Goal: Task Accomplishment & Management: Use online tool/utility

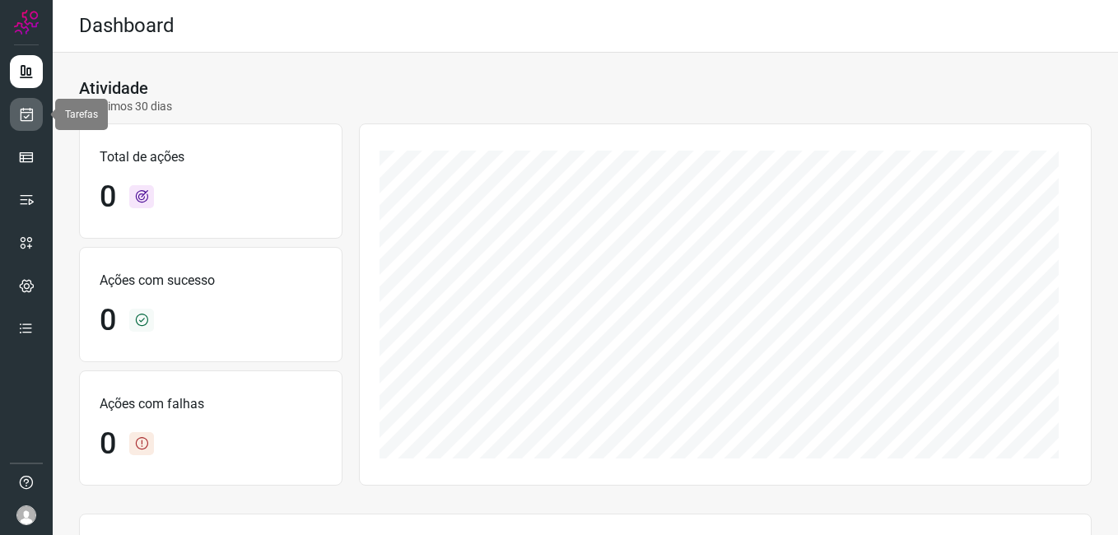
click at [27, 115] on icon at bounding box center [26, 114] width 17 height 16
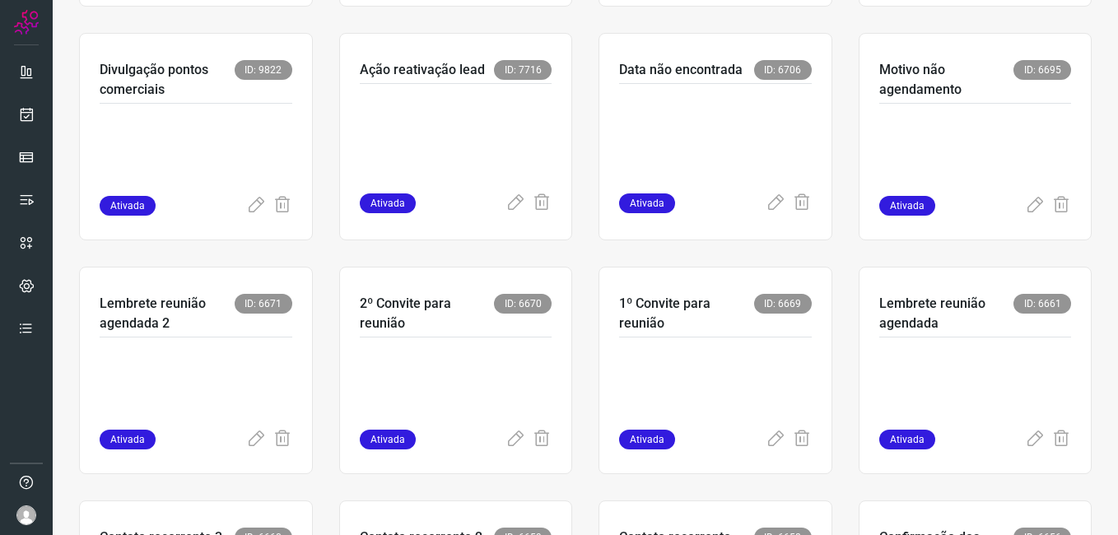
scroll to position [412, 0]
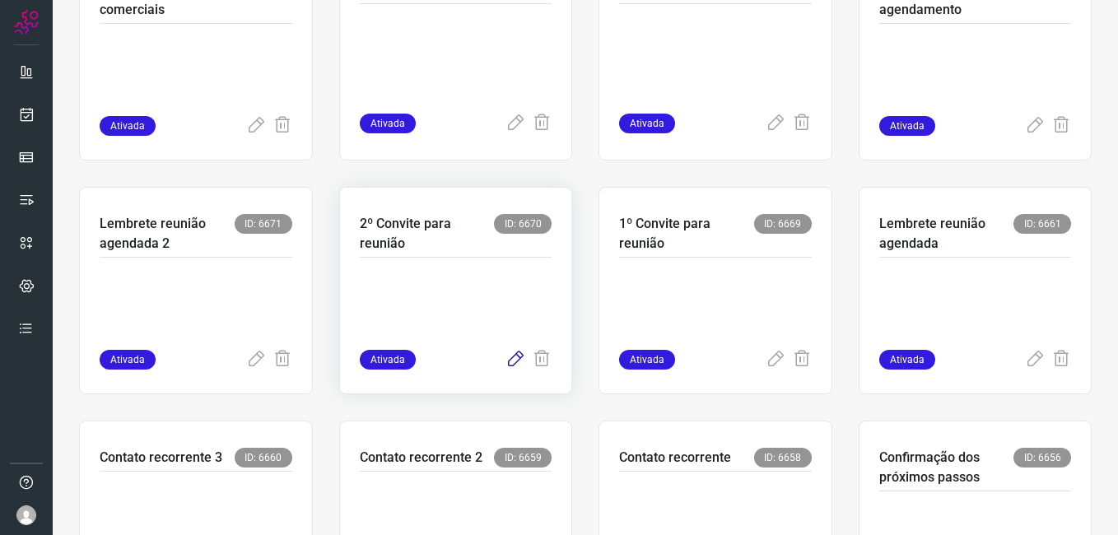
click at [506, 359] on icon at bounding box center [515, 360] width 20 height 20
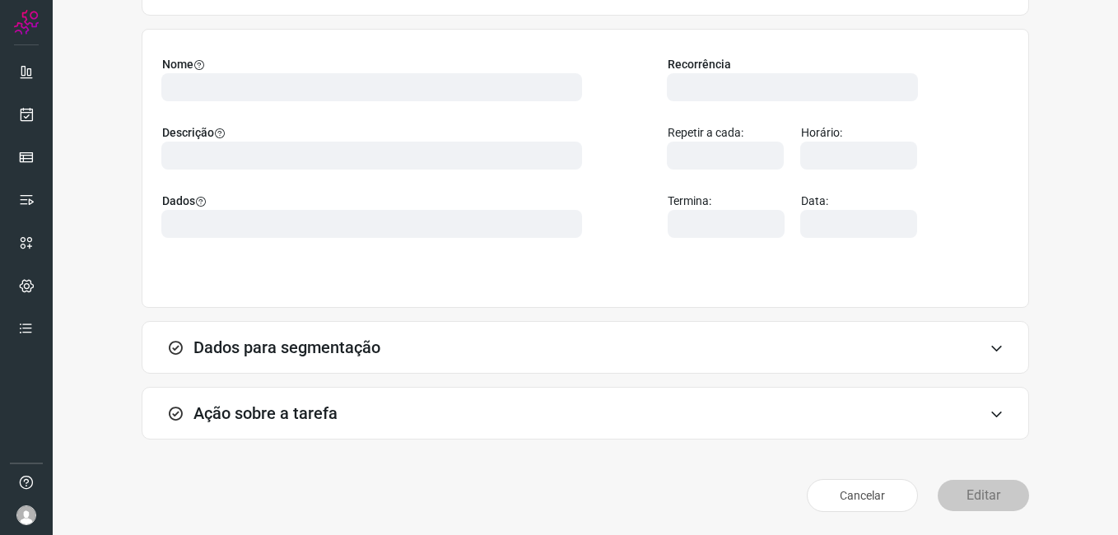
scroll to position [108, 0]
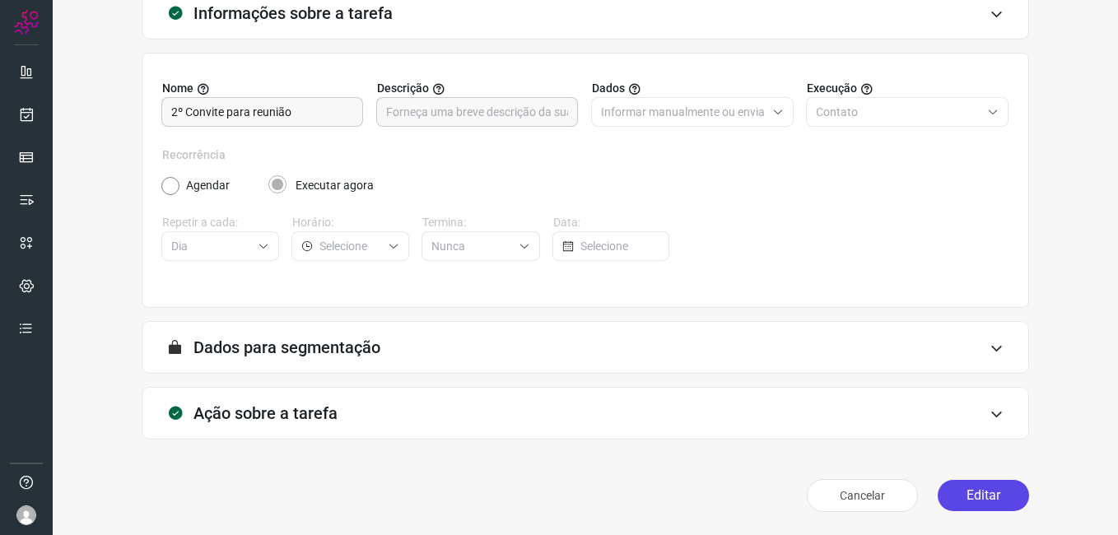
click at [990, 494] on button "Editar" at bounding box center [983, 495] width 91 height 31
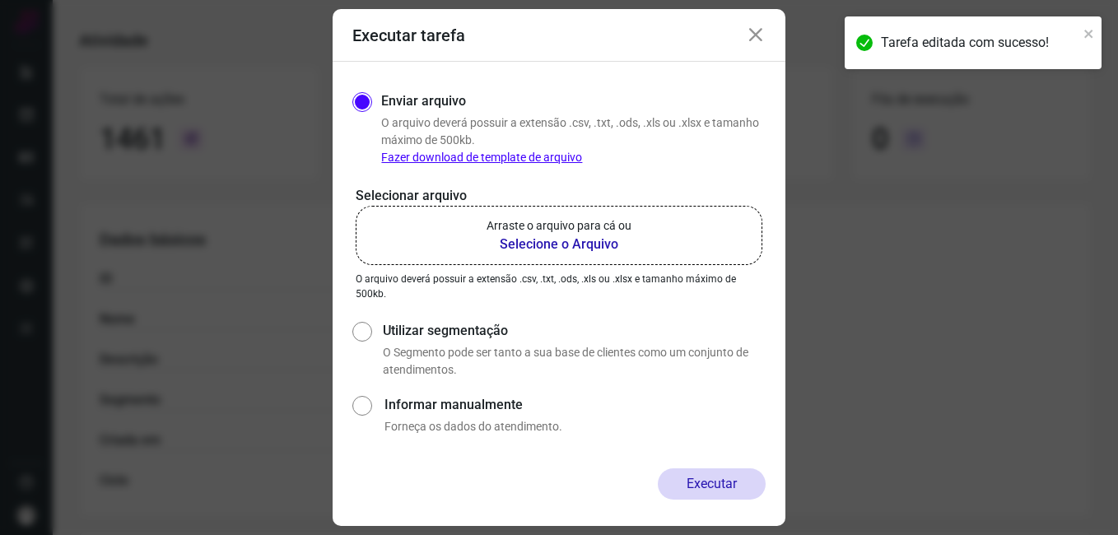
click at [518, 242] on b "Selecione o Arquivo" at bounding box center [559, 245] width 145 height 20
click at [0, 0] on input "Arraste o arquivo para cá ou Selecione o Arquivo" at bounding box center [0, 0] width 0 height 0
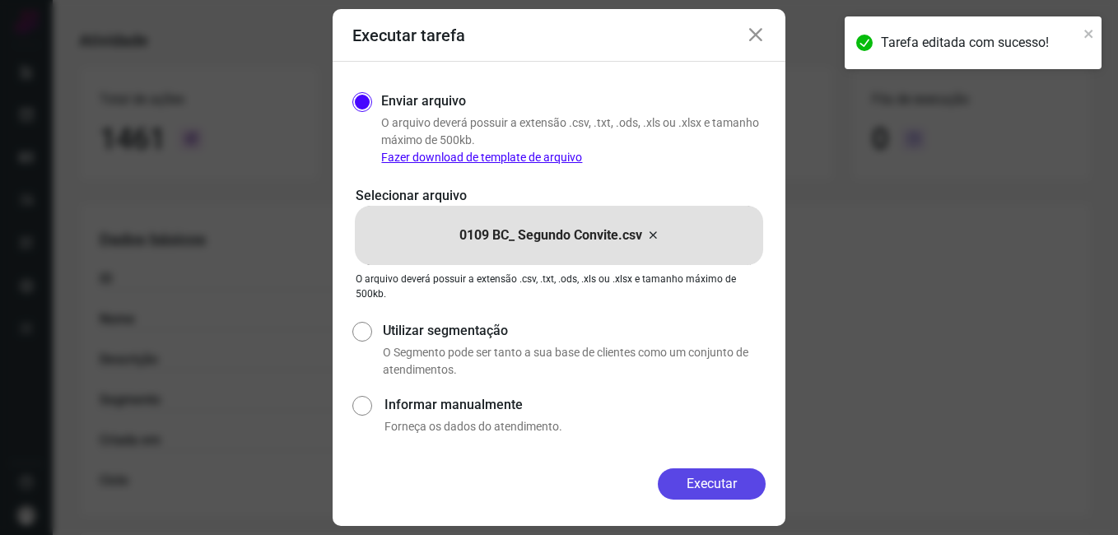
click at [668, 493] on button "Executar" at bounding box center [712, 483] width 108 height 31
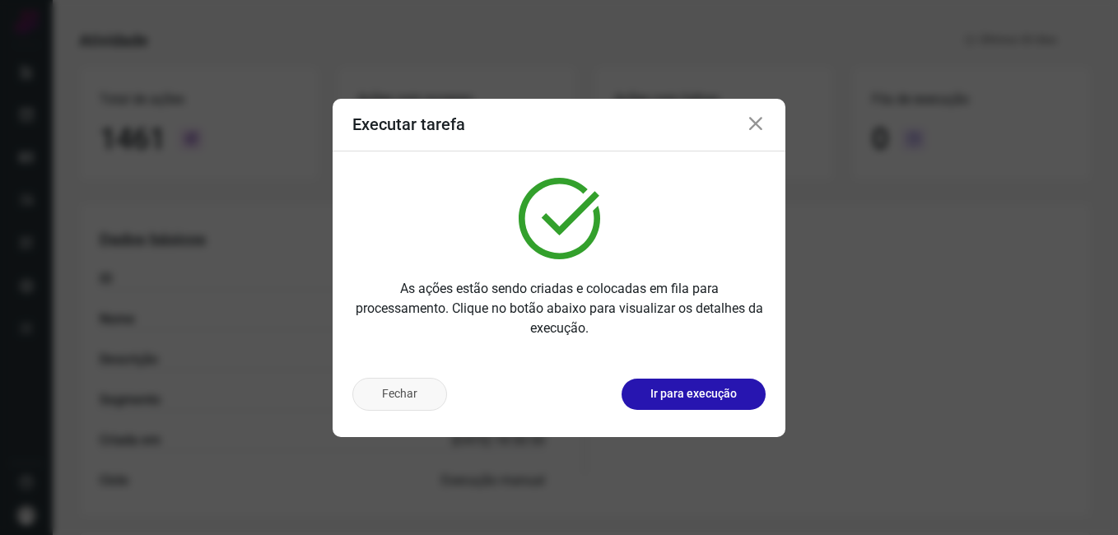
click at [394, 406] on button "Fechar" at bounding box center [399, 394] width 95 height 33
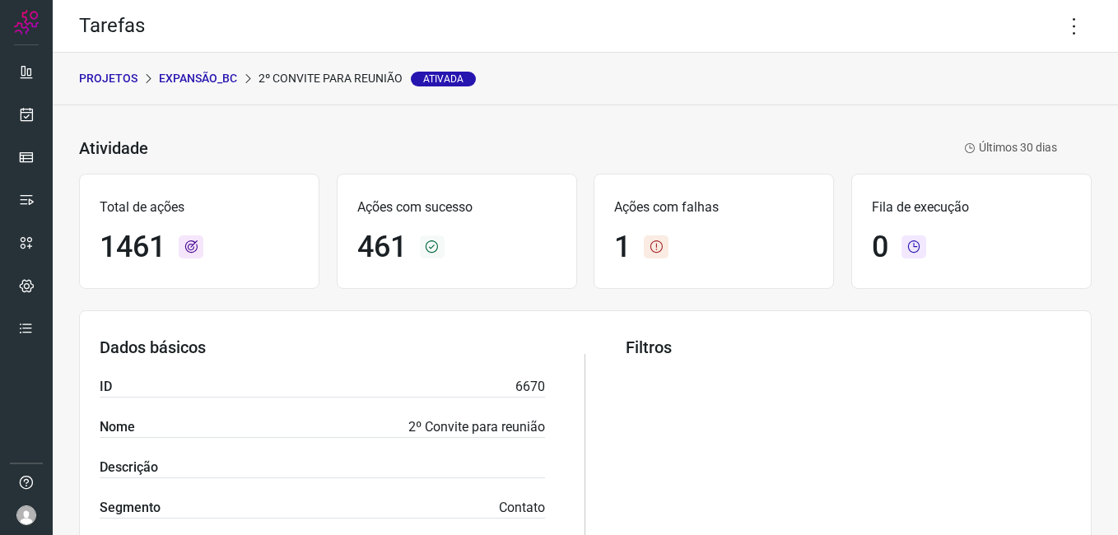
click at [198, 80] on p "Expansão_BC" at bounding box center [198, 78] width 78 height 17
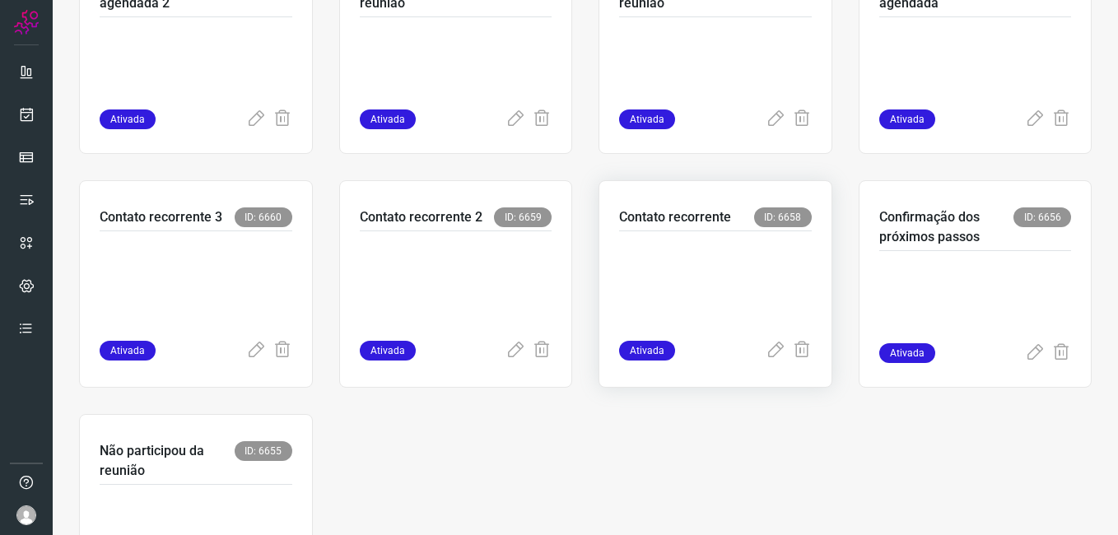
scroll to position [659, 0]
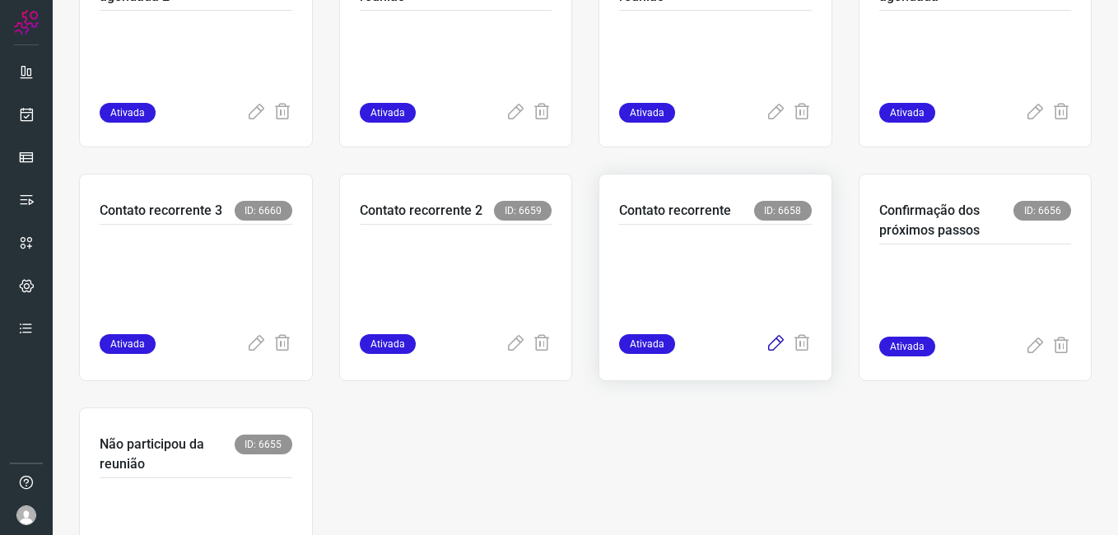
click at [766, 350] on icon at bounding box center [776, 344] width 20 height 20
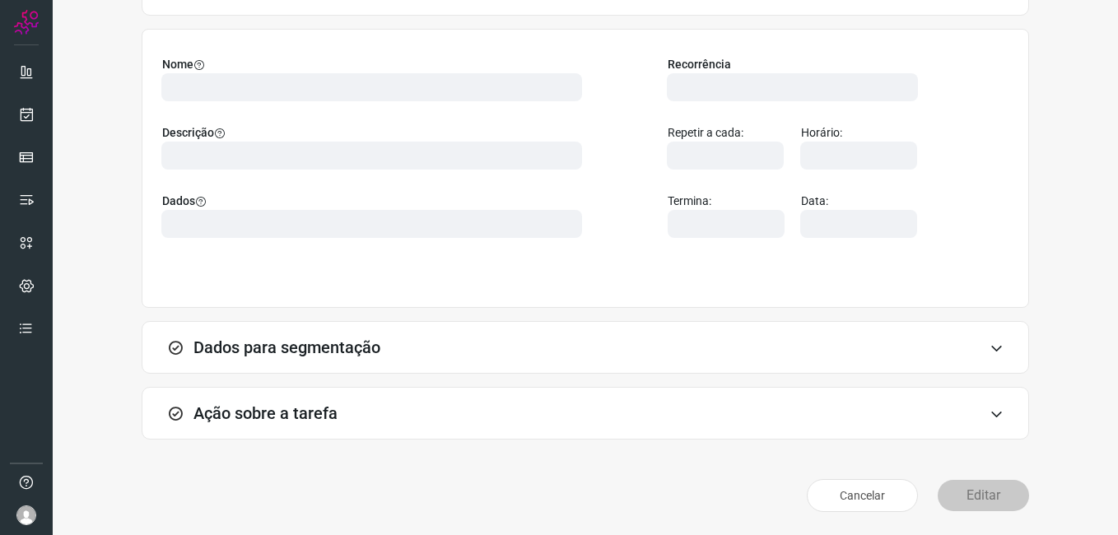
scroll to position [108, 0]
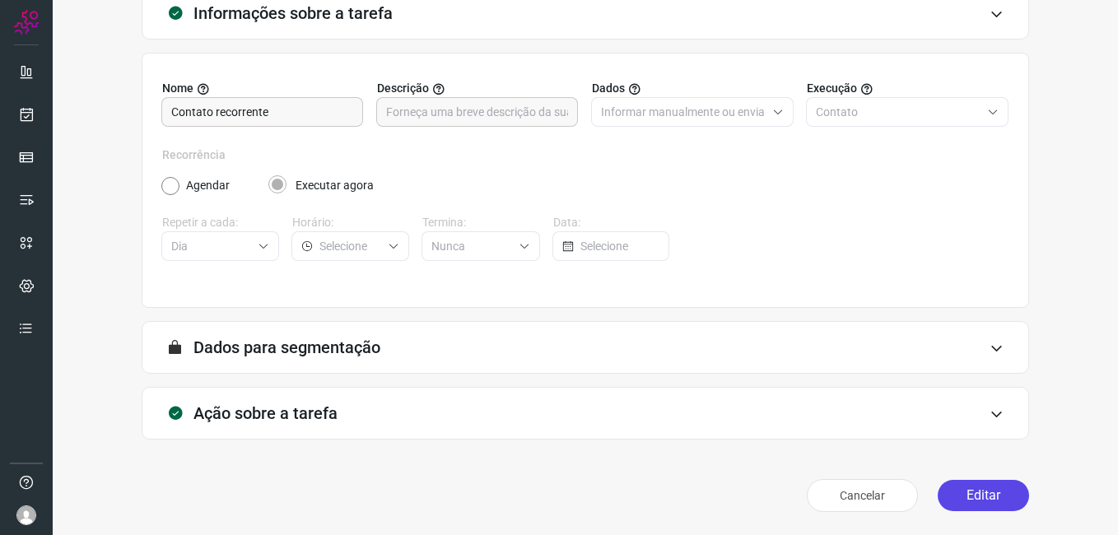
click at [949, 495] on button "Editar" at bounding box center [983, 495] width 91 height 31
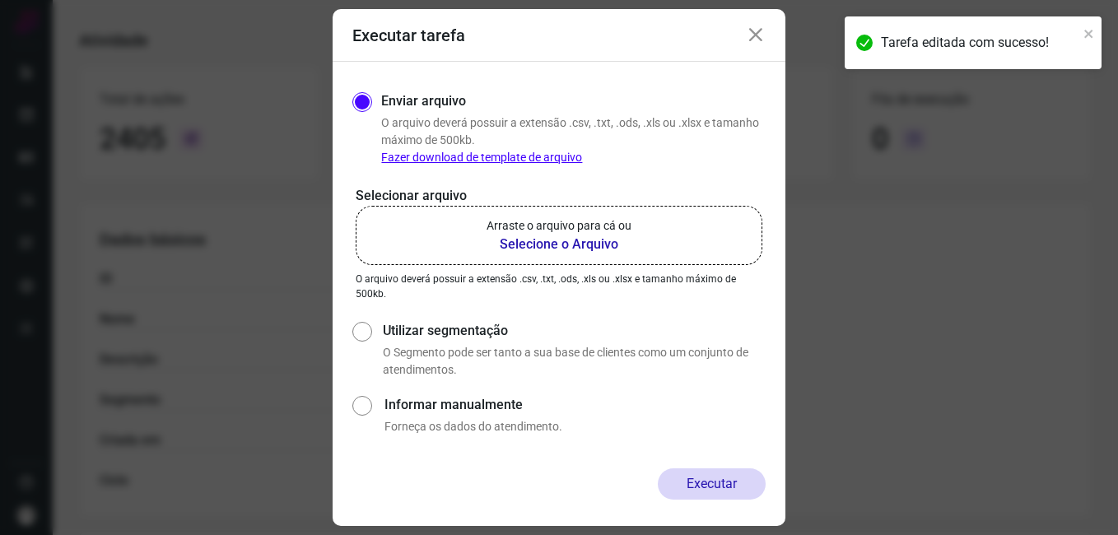
click at [513, 251] on b "Selecione o Arquivo" at bounding box center [559, 245] width 145 height 20
click at [0, 0] on input "Arraste o arquivo para cá ou Selecione o Arquivo" at bounding box center [0, 0] width 0 height 0
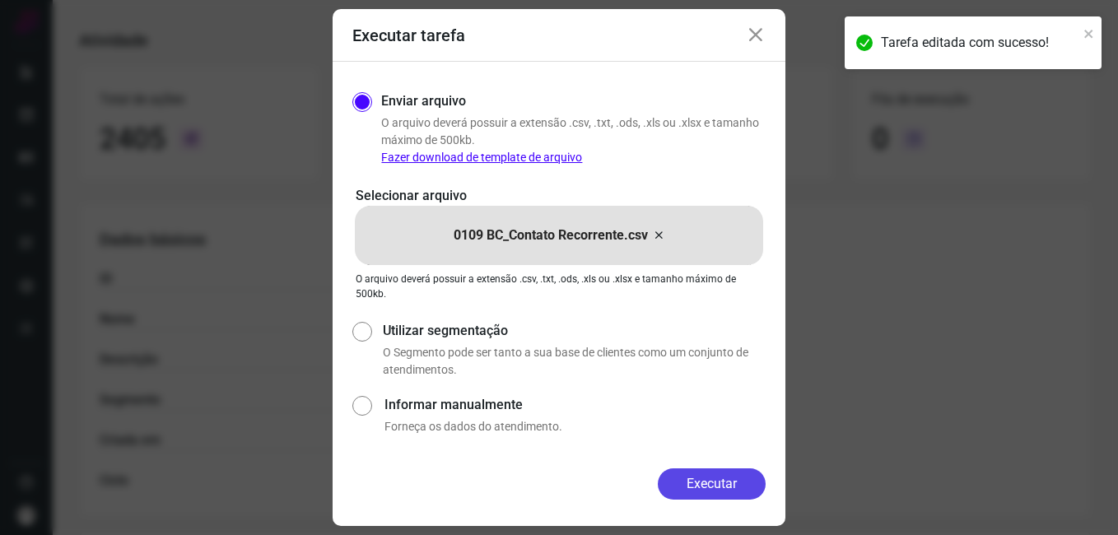
click at [666, 487] on button "Executar" at bounding box center [712, 483] width 108 height 31
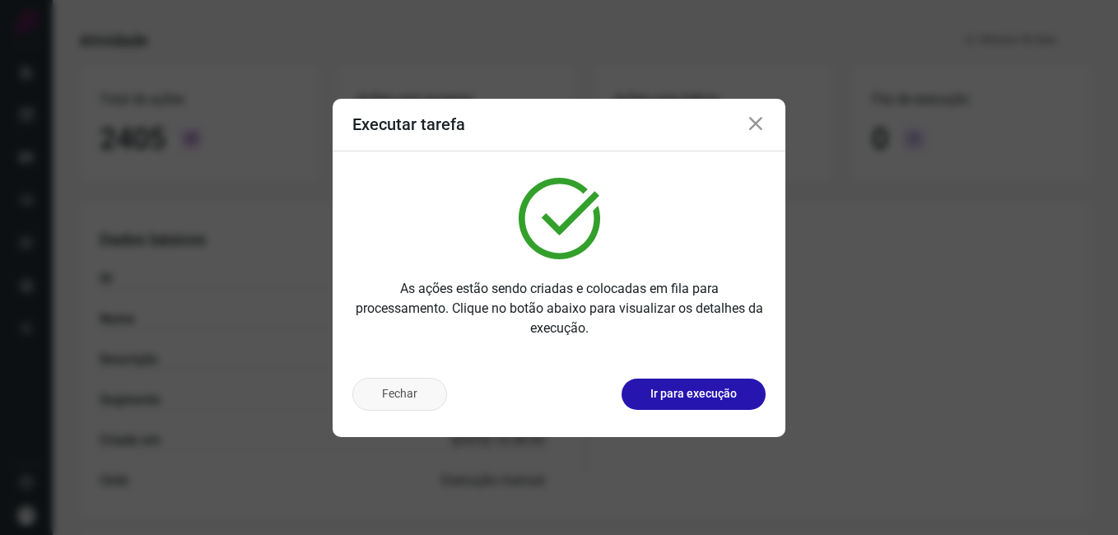
click at [417, 387] on button "Fechar" at bounding box center [399, 394] width 95 height 33
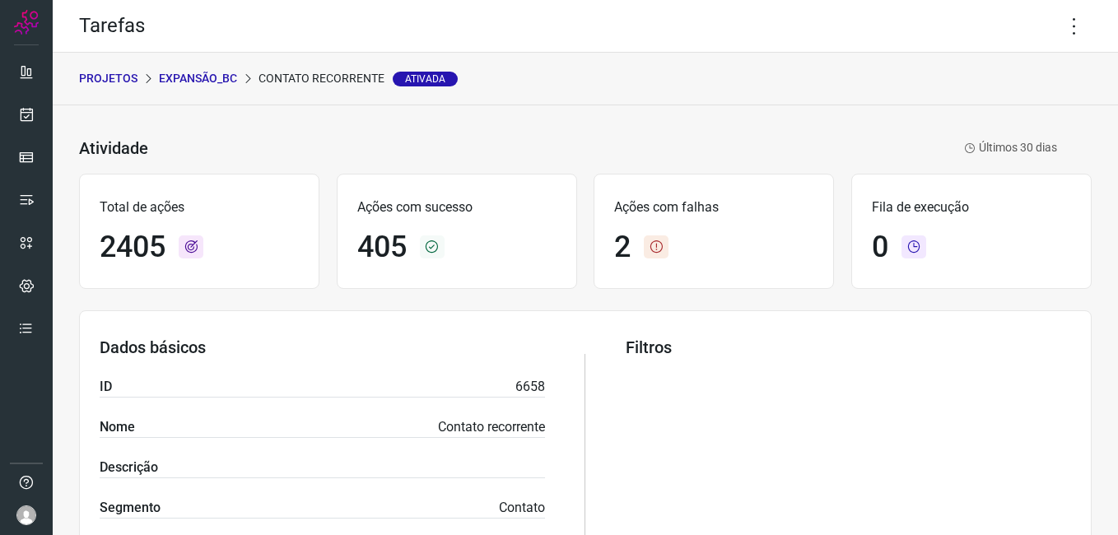
click at [183, 80] on p "Expansão_BC" at bounding box center [198, 78] width 78 height 17
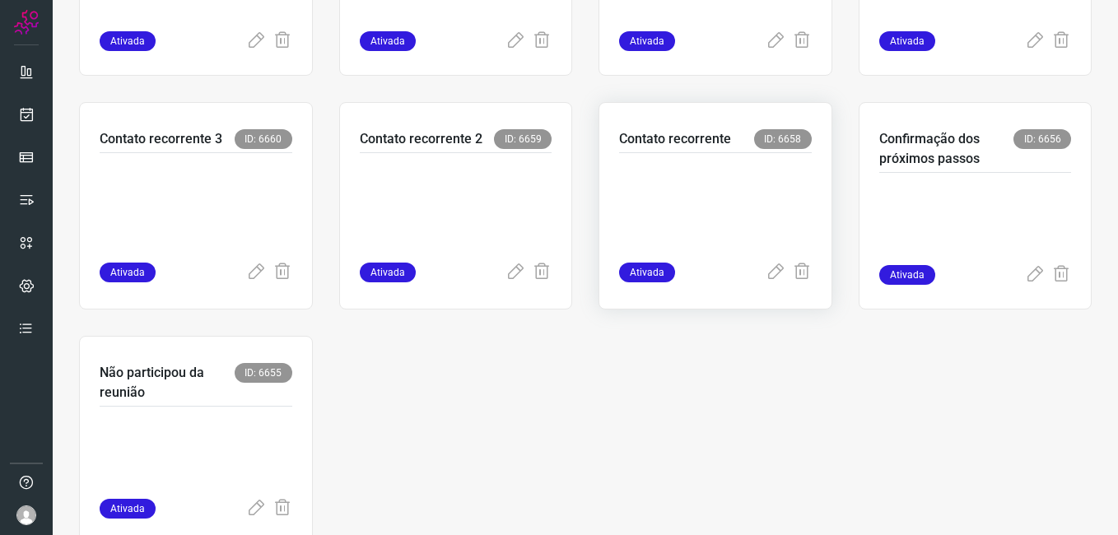
scroll to position [741, 0]
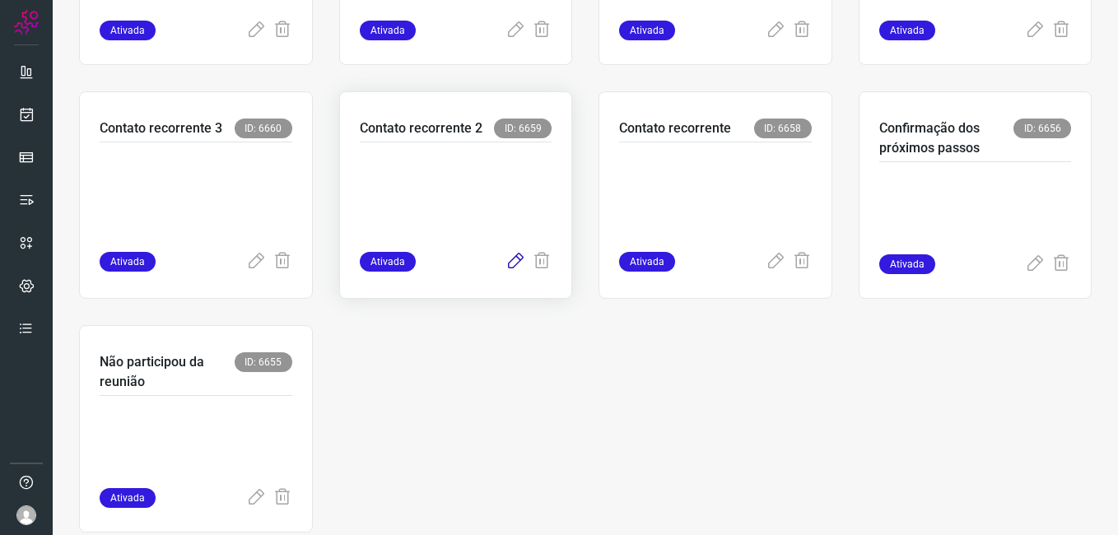
click at [505, 262] on icon at bounding box center [515, 262] width 20 height 20
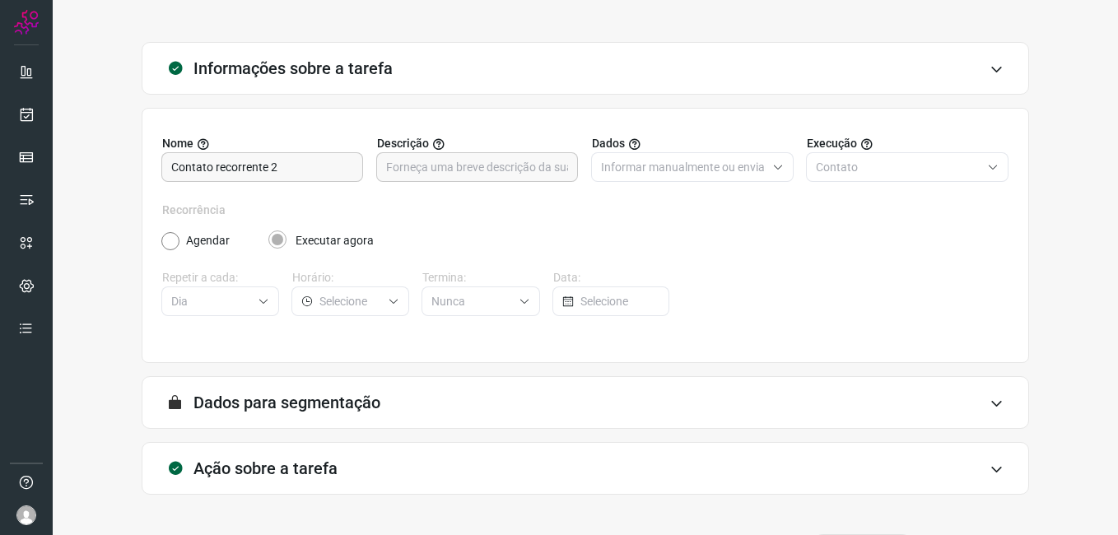
scroll to position [108, 0]
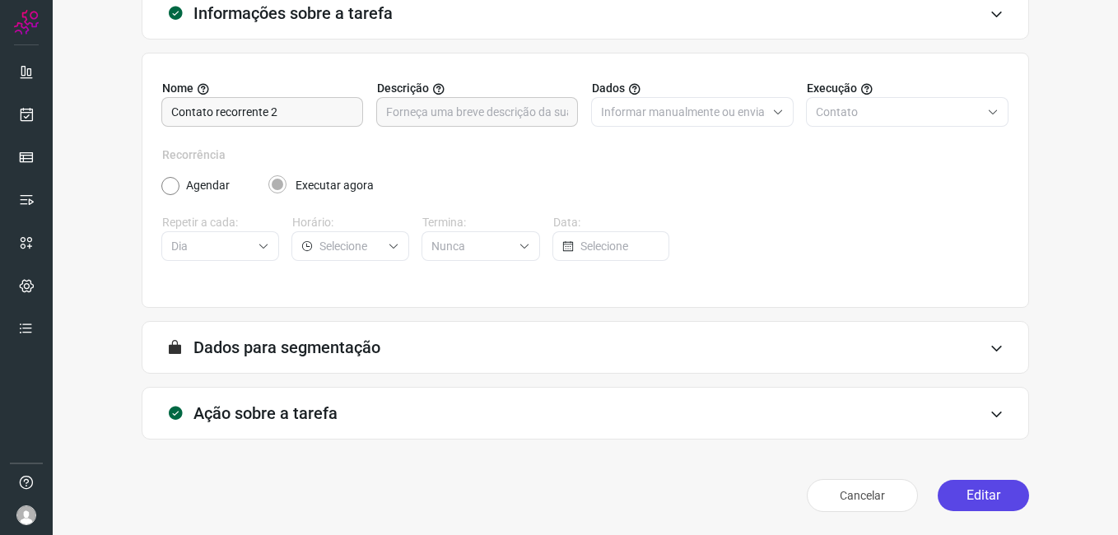
click at [979, 514] on div "Cancelar Editar" at bounding box center [585, 496] width 887 height 46
click at [973, 493] on button "Editar" at bounding box center [983, 495] width 91 height 31
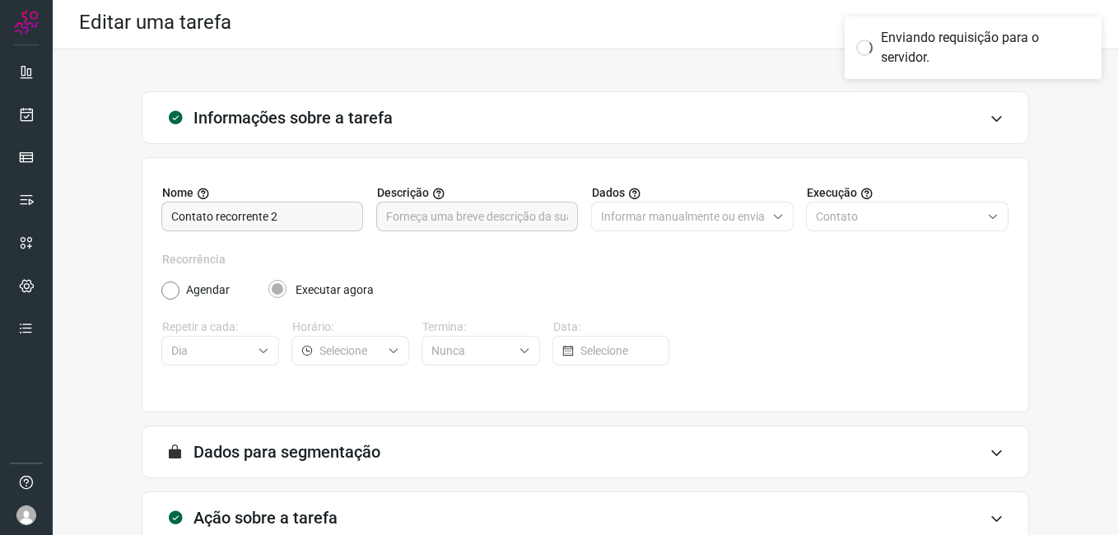
scroll to position [0, 0]
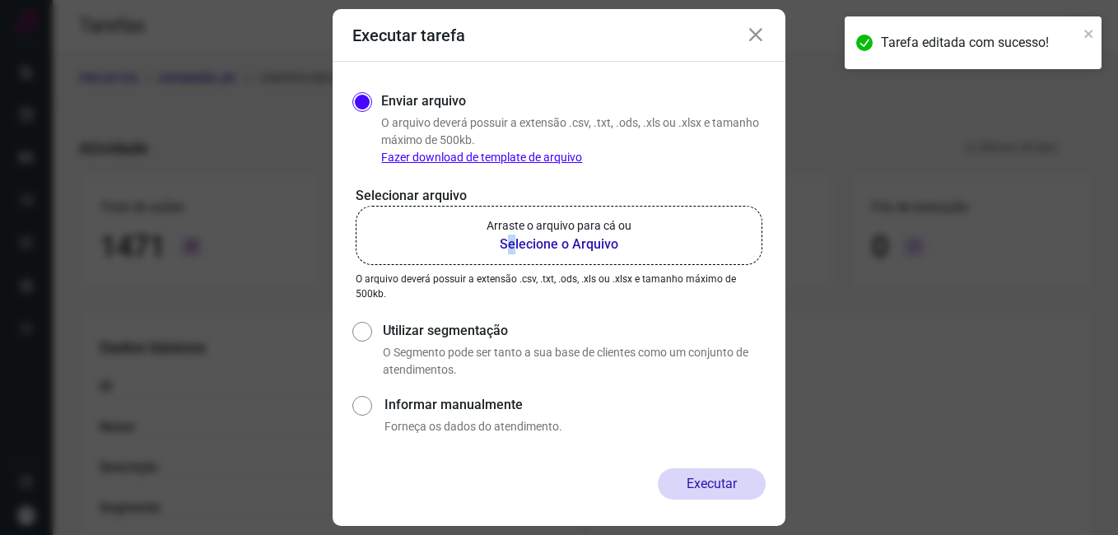
click at [512, 241] on b "Selecione o Arquivo" at bounding box center [559, 245] width 145 height 20
drag, startPoint x: 512, startPoint y: 241, endPoint x: 538, endPoint y: 243, distance: 25.6
click at [538, 243] on b "Selecione o Arquivo" at bounding box center [559, 245] width 145 height 20
click at [0, 0] on input "Arraste o arquivo para cá ou Selecione o Arquivo" at bounding box center [0, 0] width 0 height 0
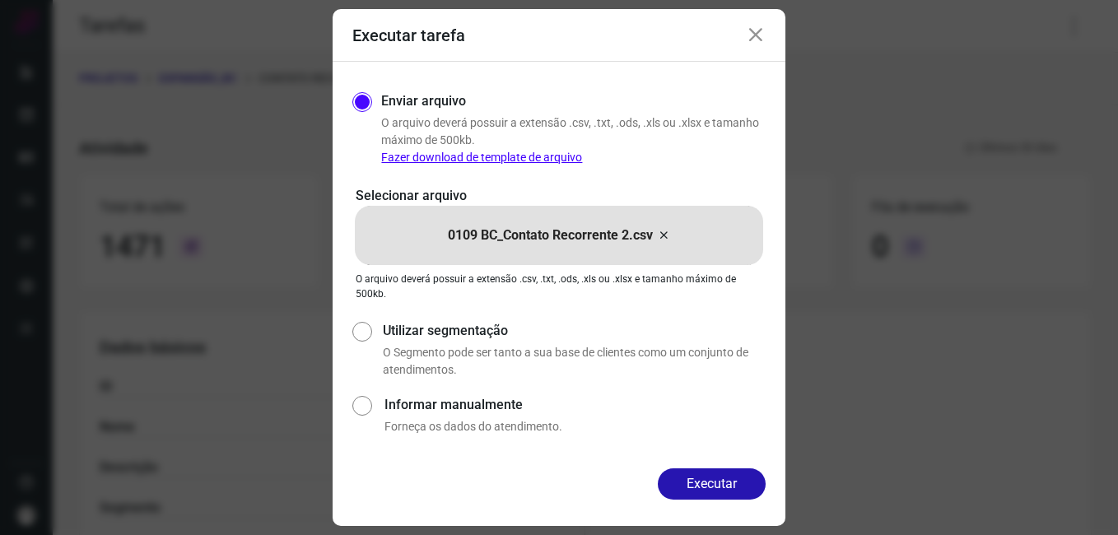
click at [677, 473] on button "Executar" at bounding box center [712, 483] width 108 height 31
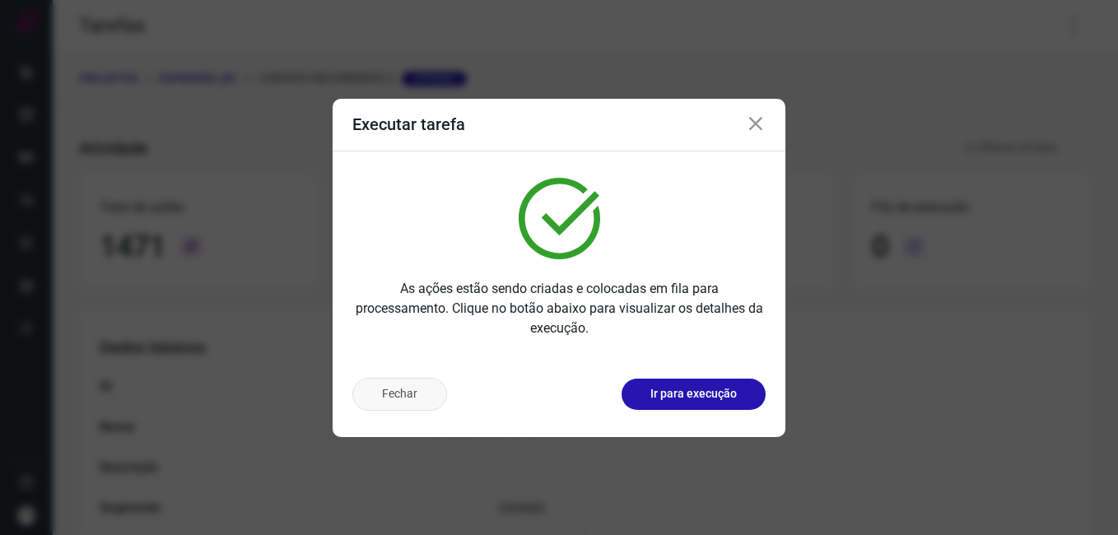
click at [415, 390] on button "Fechar" at bounding box center [399, 394] width 95 height 33
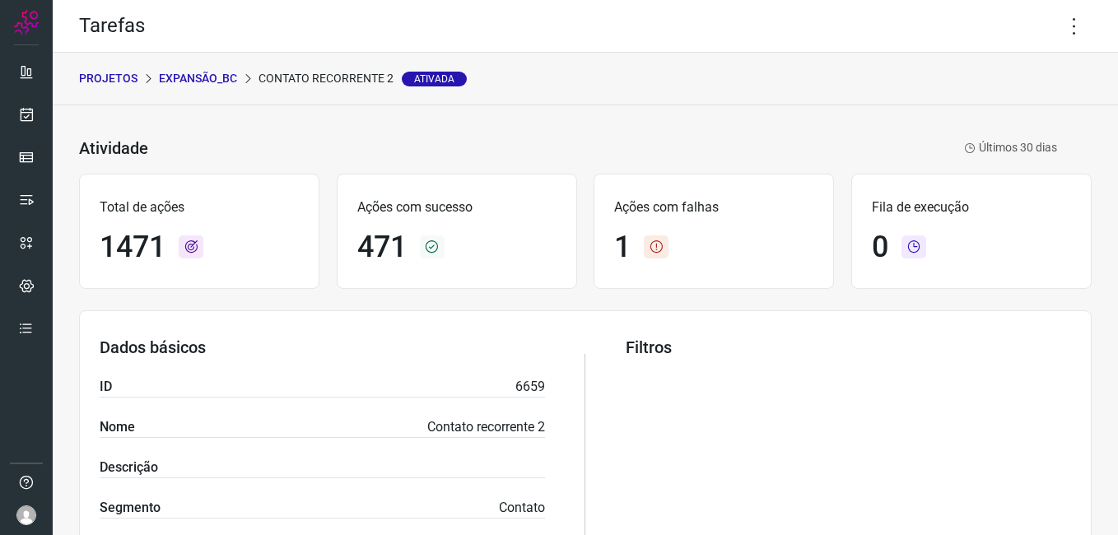
click at [206, 77] on p "Expansão_BC" at bounding box center [198, 78] width 78 height 17
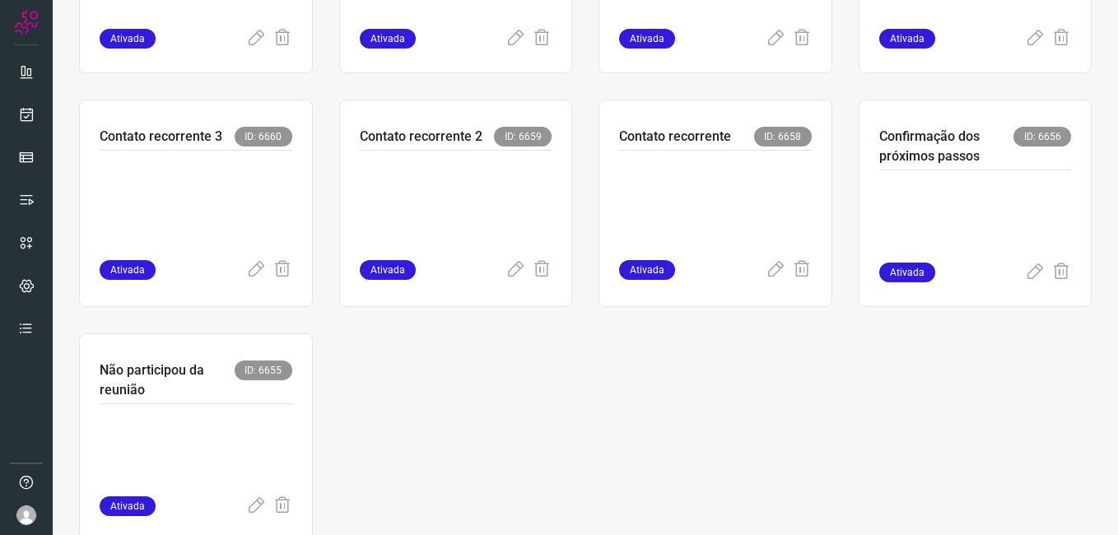
scroll to position [741, 0]
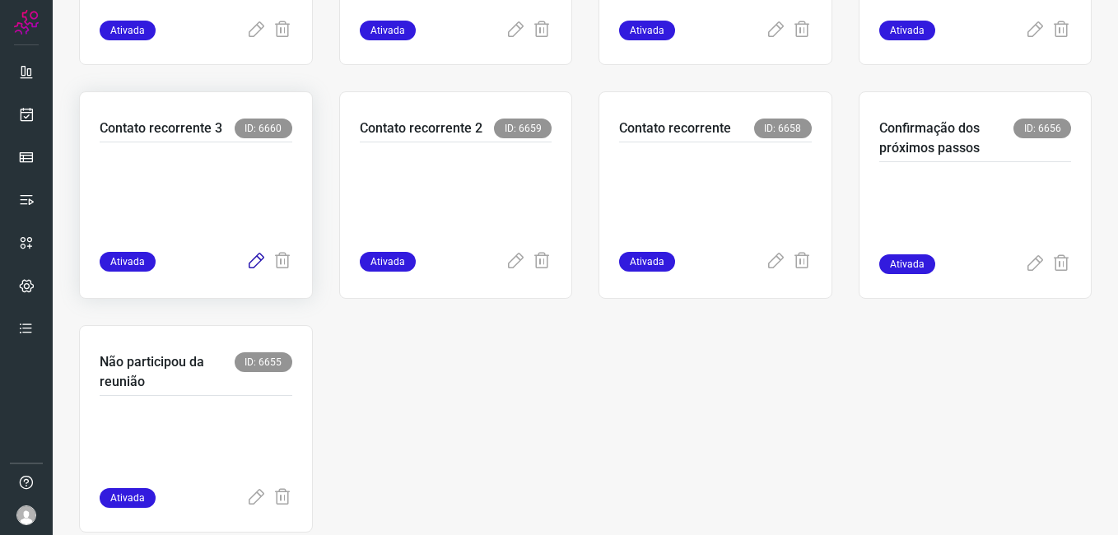
click at [248, 259] on icon at bounding box center [256, 262] width 20 height 20
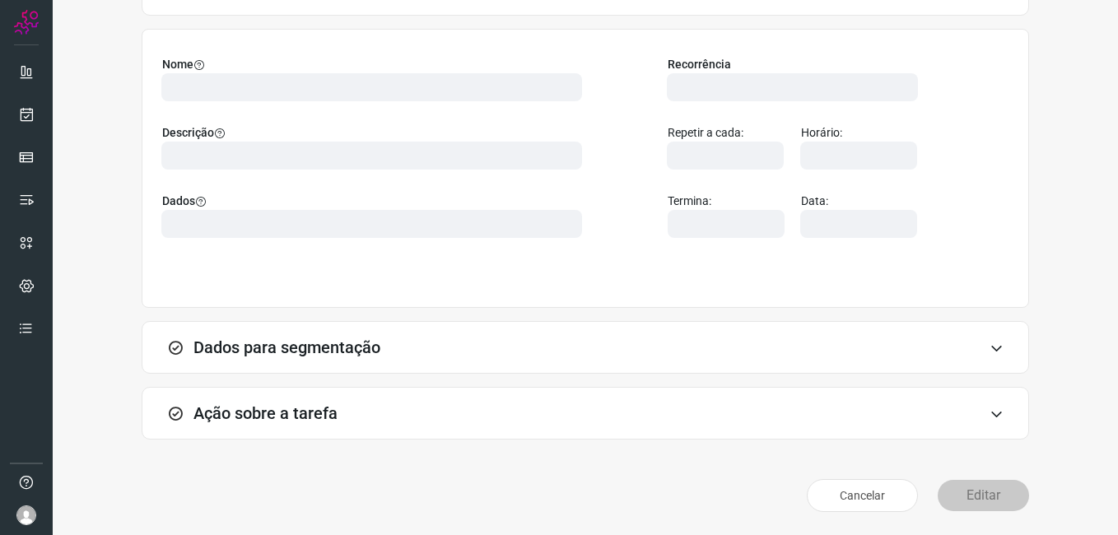
scroll to position [108, 0]
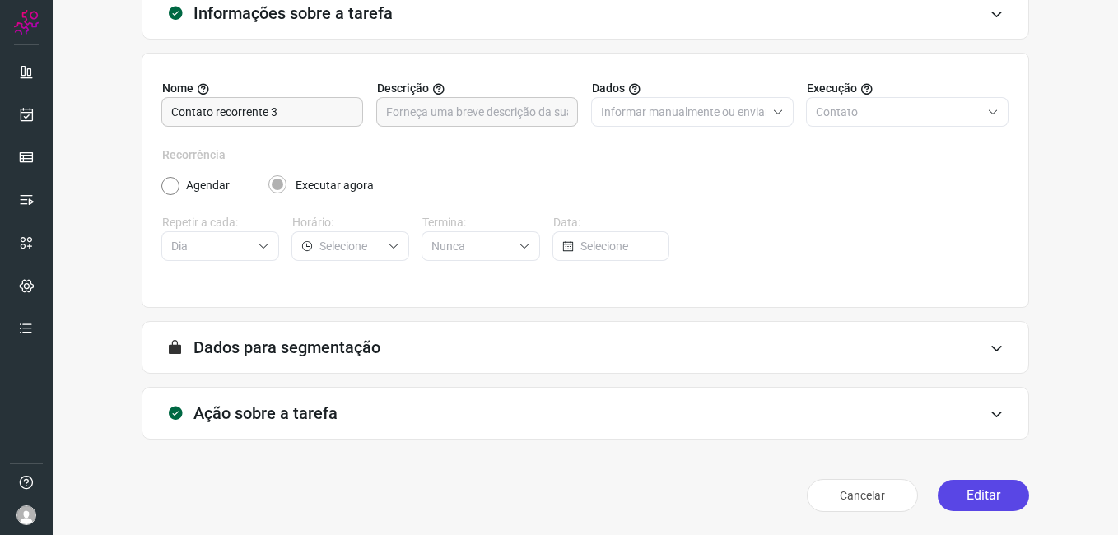
click at [943, 496] on button "Editar" at bounding box center [983, 495] width 91 height 31
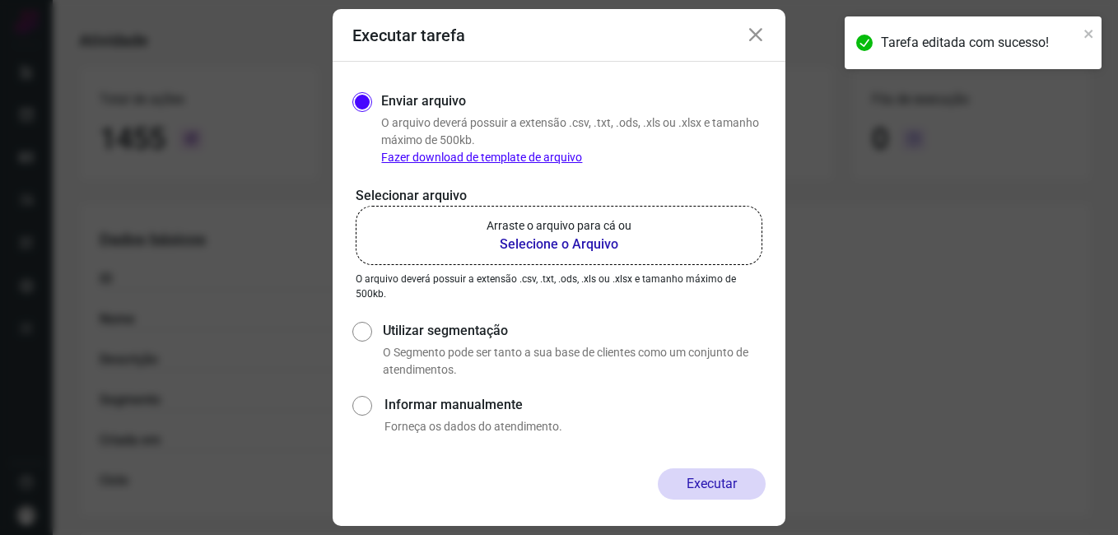
click at [519, 244] on b "Selecione o Arquivo" at bounding box center [559, 245] width 145 height 20
click at [0, 0] on input "Arraste o arquivo para cá ou Selecione o Arquivo" at bounding box center [0, 0] width 0 height 0
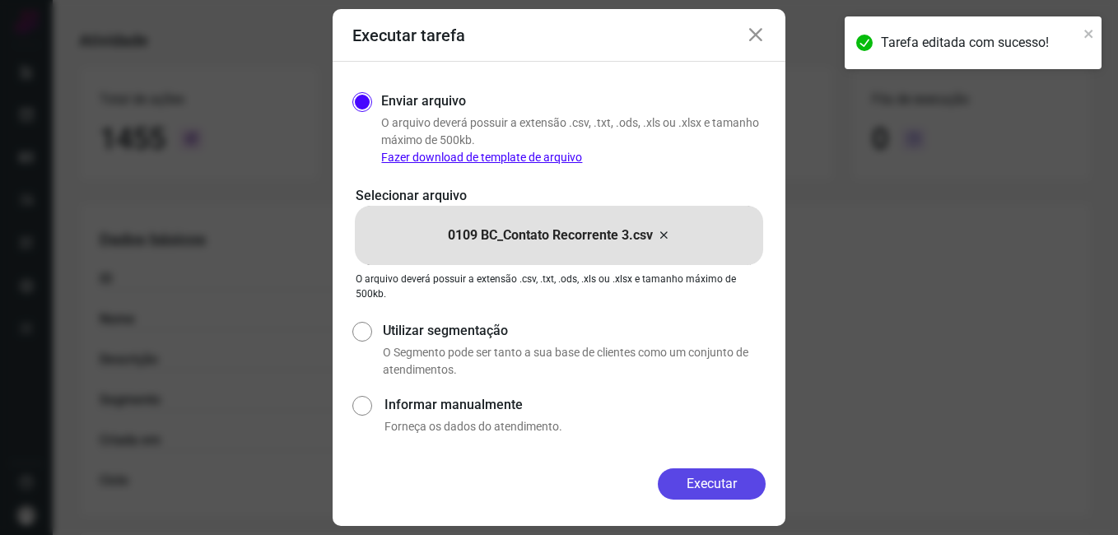
click at [677, 476] on button "Executar" at bounding box center [712, 483] width 108 height 31
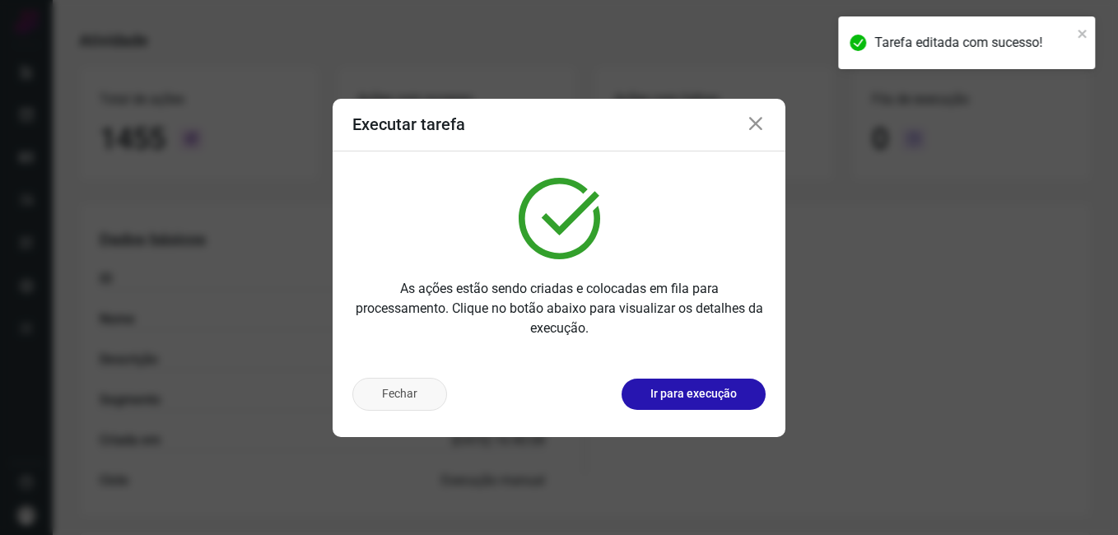
click at [410, 395] on button "Fechar" at bounding box center [399, 394] width 95 height 33
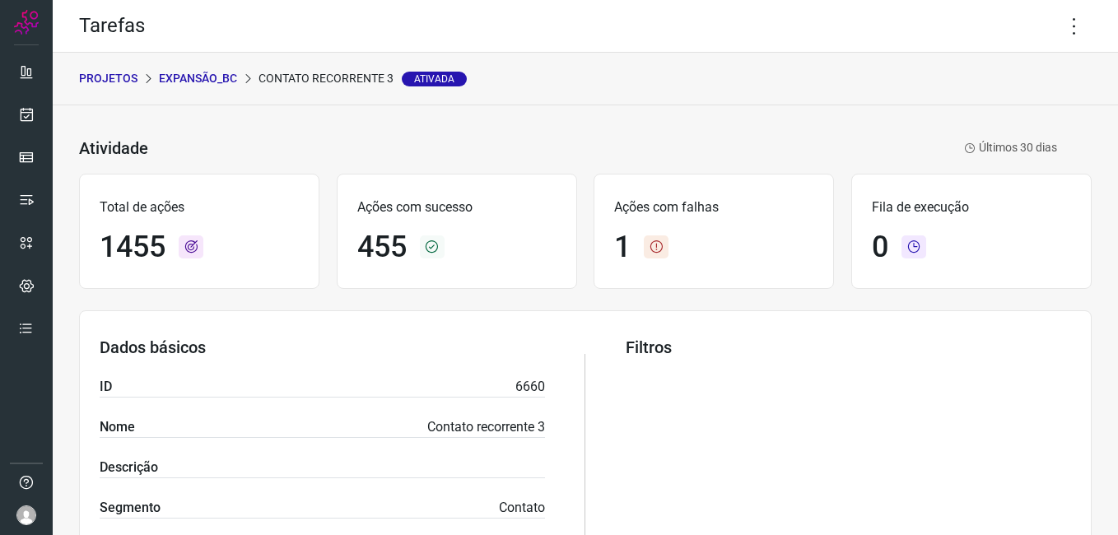
click at [203, 78] on p "Expansão_BC" at bounding box center [198, 78] width 78 height 17
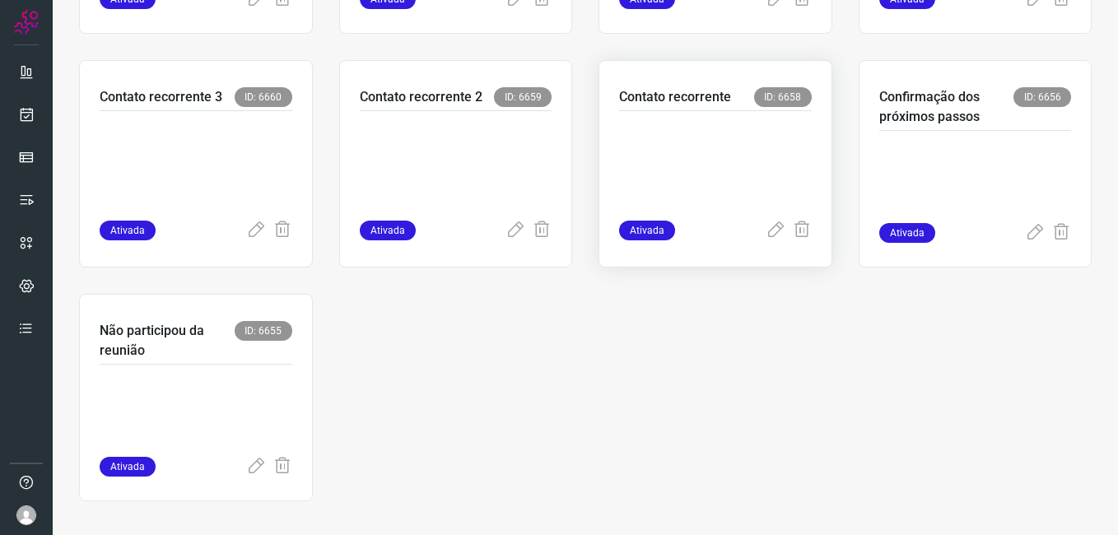
scroll to position [780, 0]
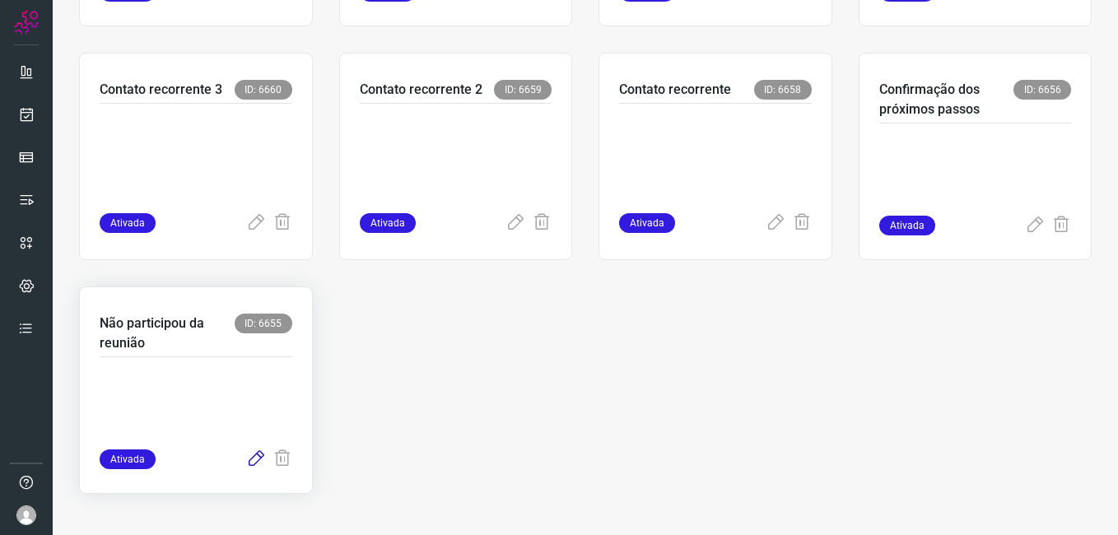
click at [246, 463] on icon at bounding box center [256, 459] width 20 height 20
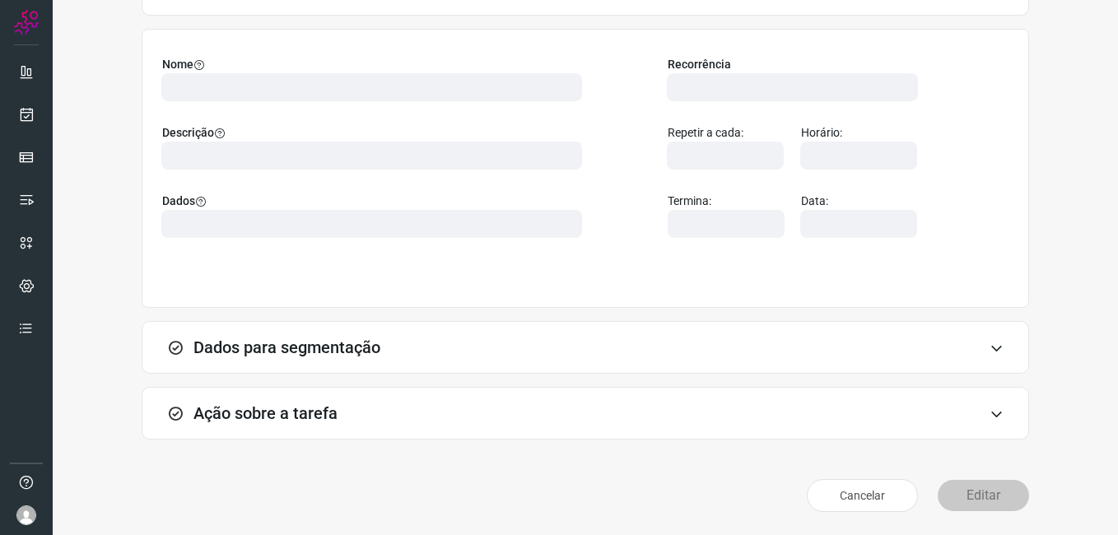
scroll to position [108, 0]
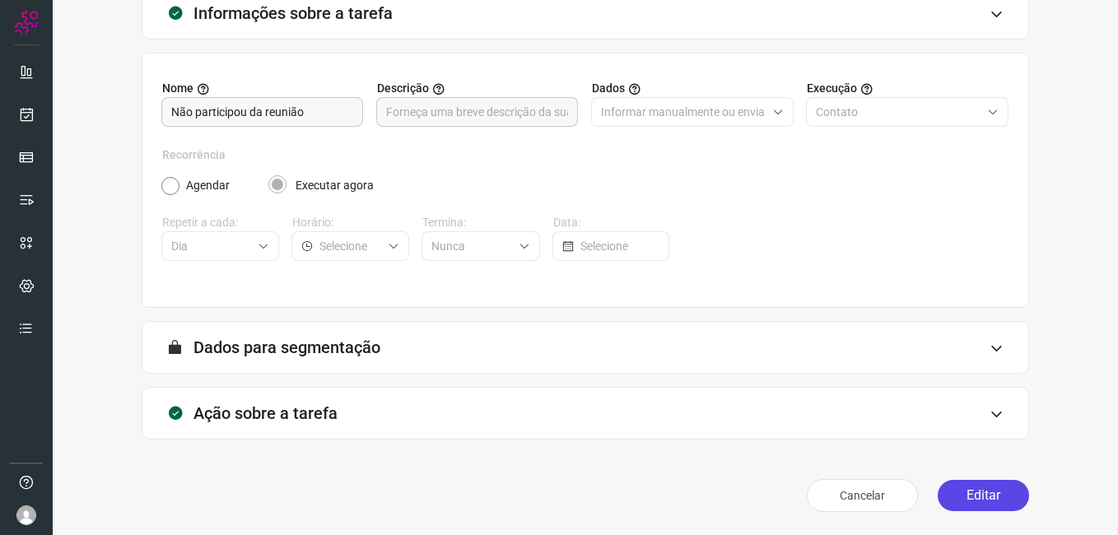
click at [955, 506] on button "Editar" at bounding box center [983, 495] width 91 height 31
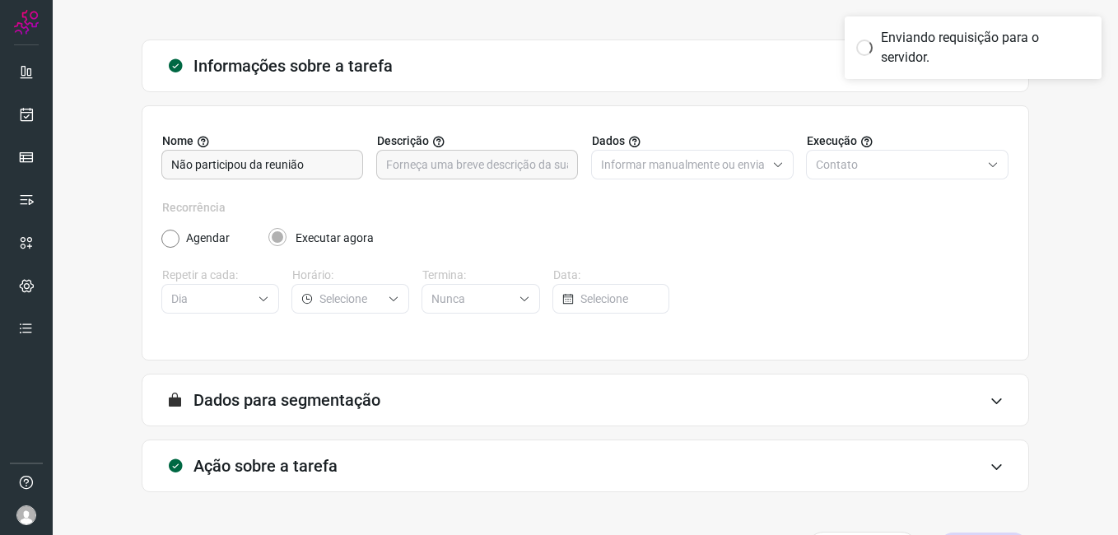
scroll to position [0, 0]
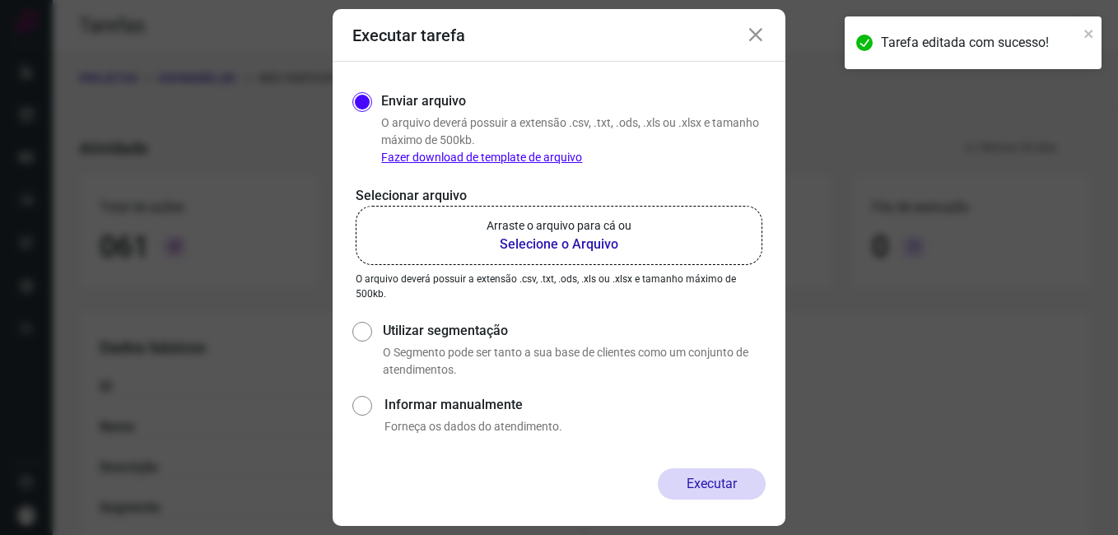
click at [523, 244] on b "Selecione o Arquivo" at bounding box center [559, 245] width 145 height 20
click at [0, 0] on input "Arraste o arquivo para cá ou Selecione o Arquivo" at bounding box center [0, 0] width 0 height 0
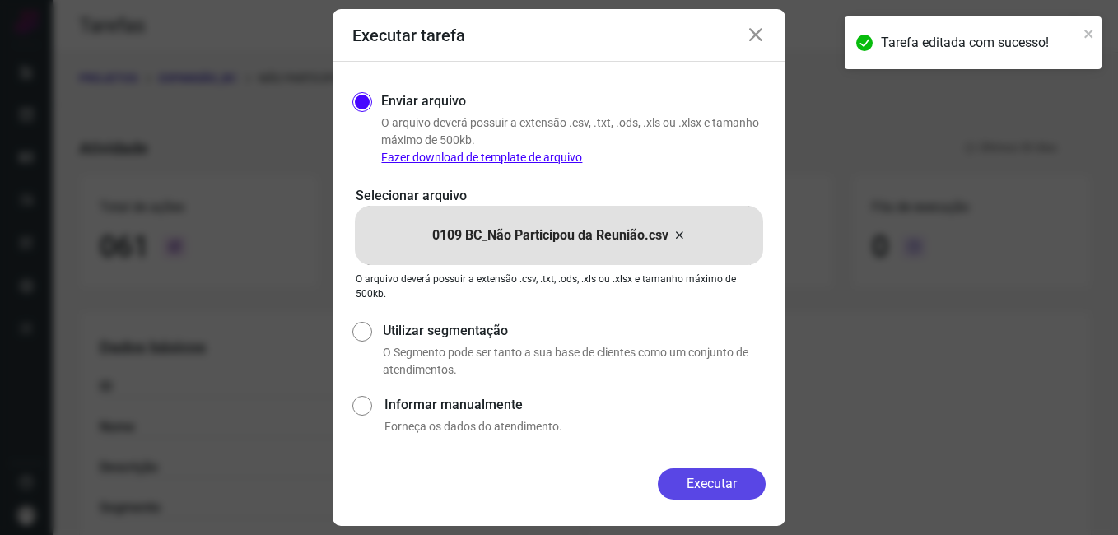
click at [669, 491] on button "Executar" at bounding box center [712, 483] width 108 height 31
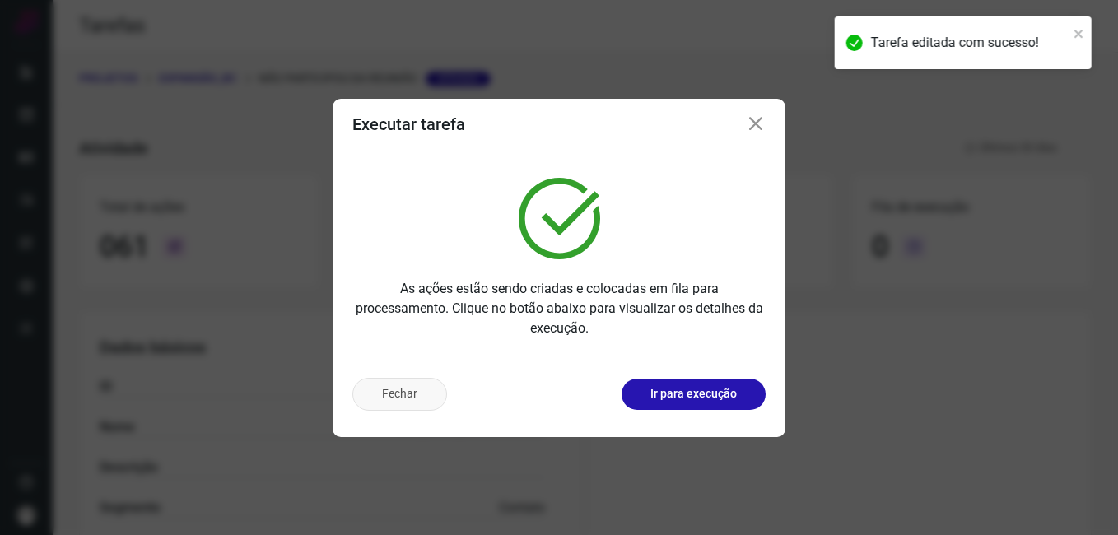
click at [398, 388] on button "Fechar" at bounding box center [399, 394] width 95 height 33
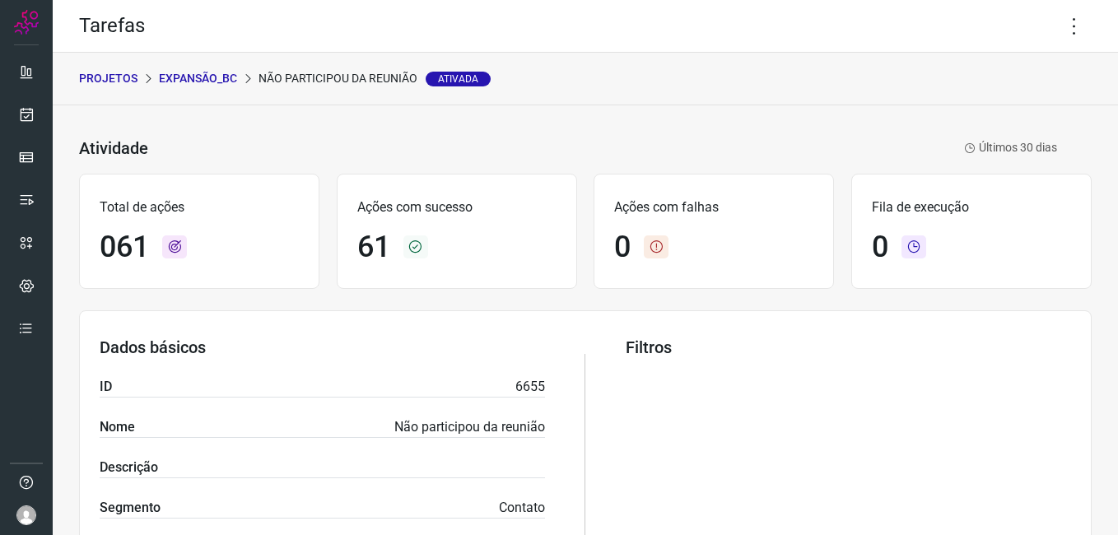
click at [194, 79] on p "Expansão_BC" at bounding box center [198, 78] width 78 height 17
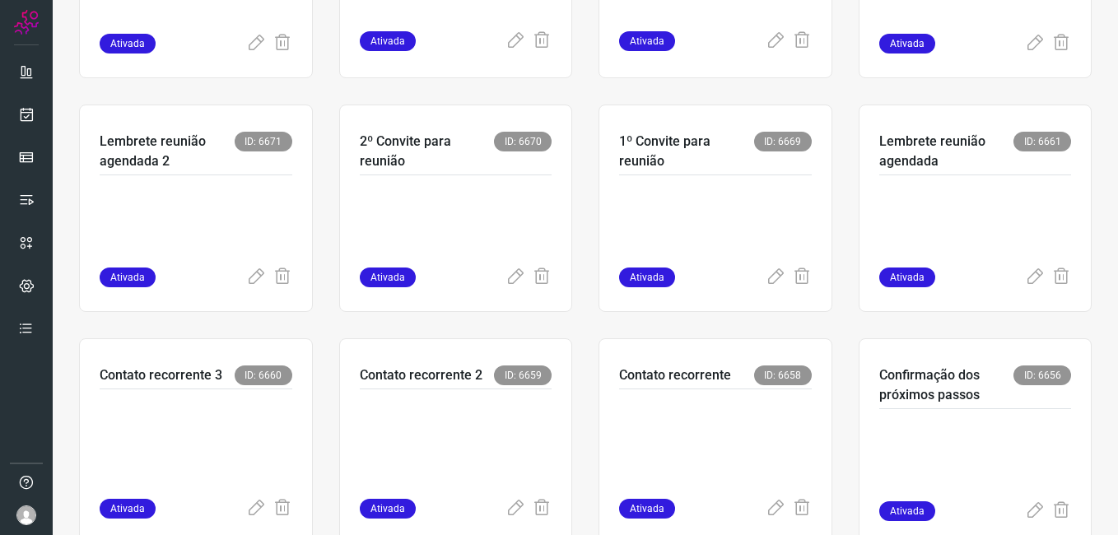
scroll to position [576, 0]
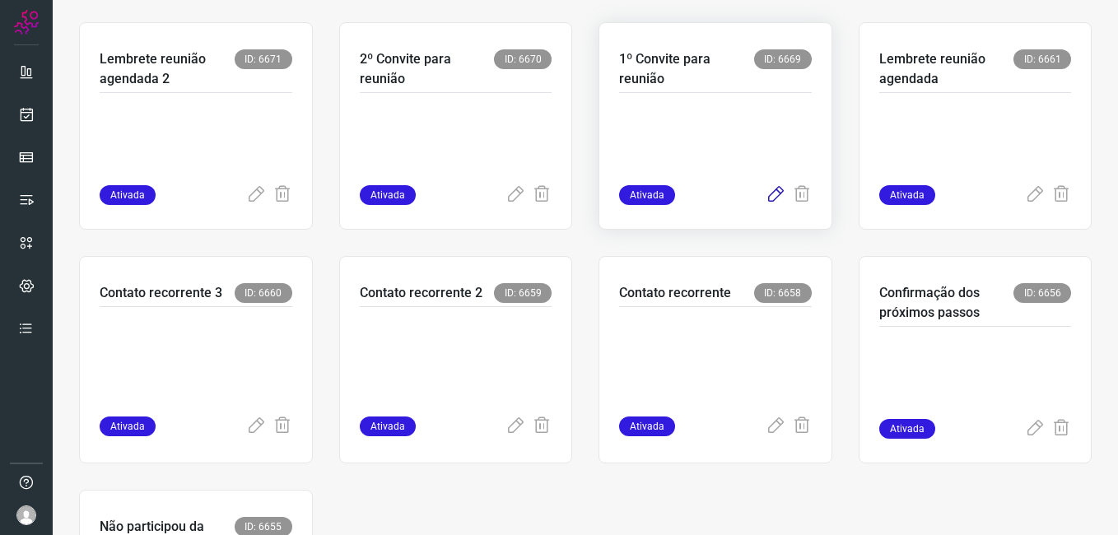
click at [766, 193] on icon at bounding box center [776, 195] width 20 height 20
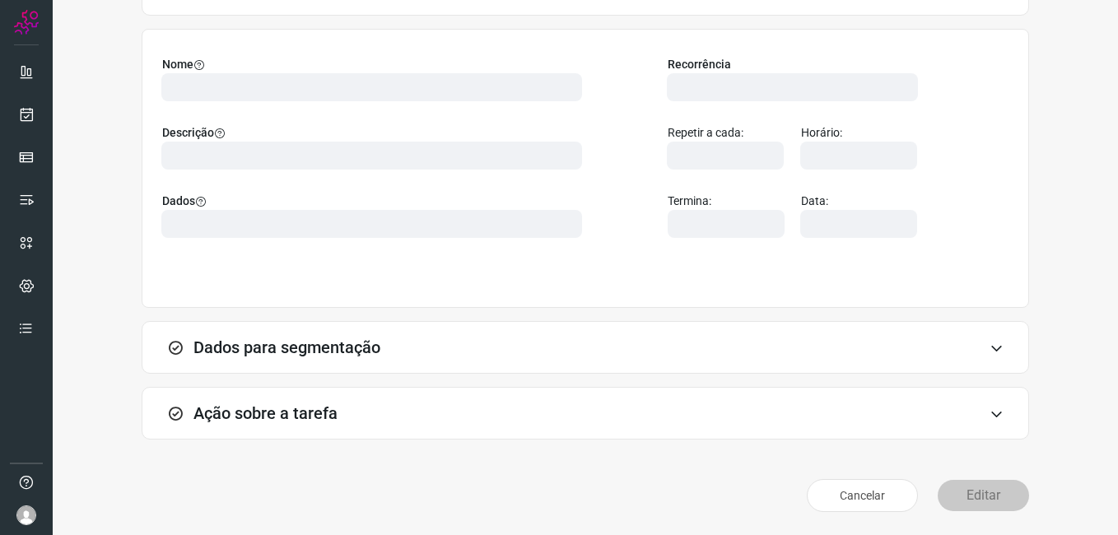
scroll to position [108, 0]
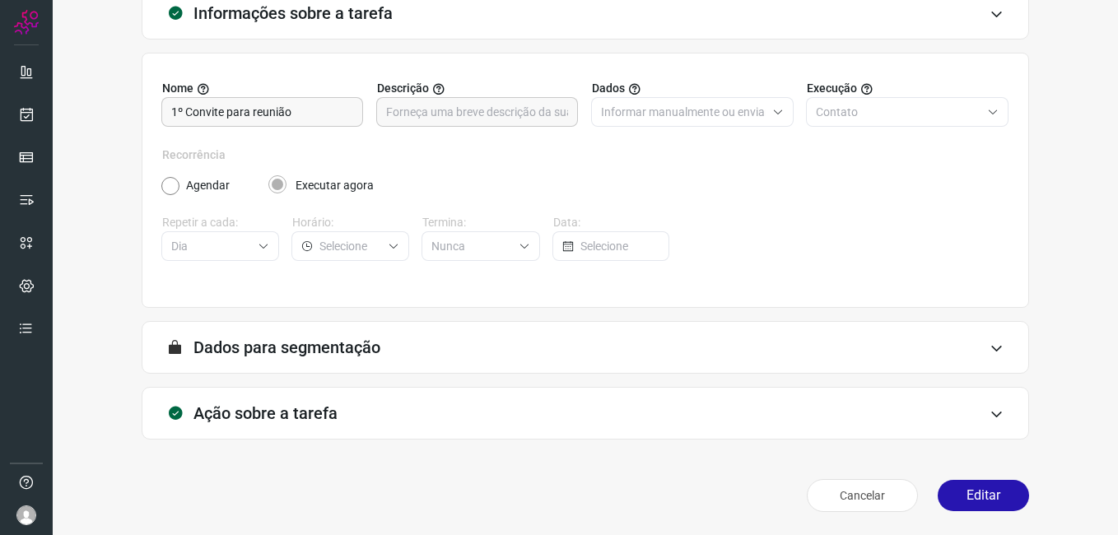
click at [954, 501] on button "Editar" at bounding box center [983, 495] width 91 height 31
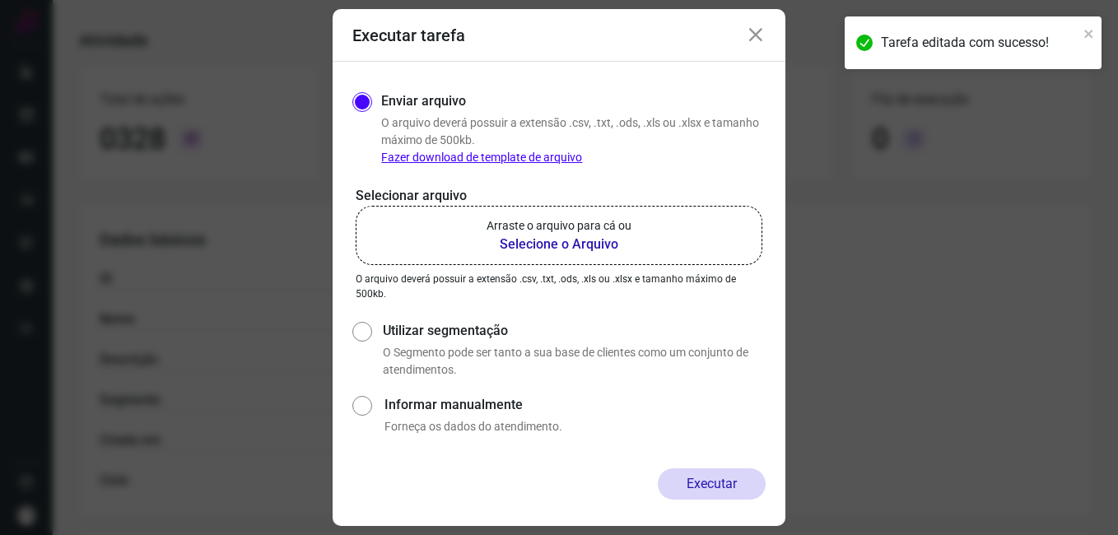
click at [538, 237] on b "Selecione o Arquivo" at bounding box center [559, 245] width 145 height 20
click at [0, 0] on input "Arraste o arquivo para cá ou Selecione o Arquivo" at bounding box center [0, 0] width 0 height 0
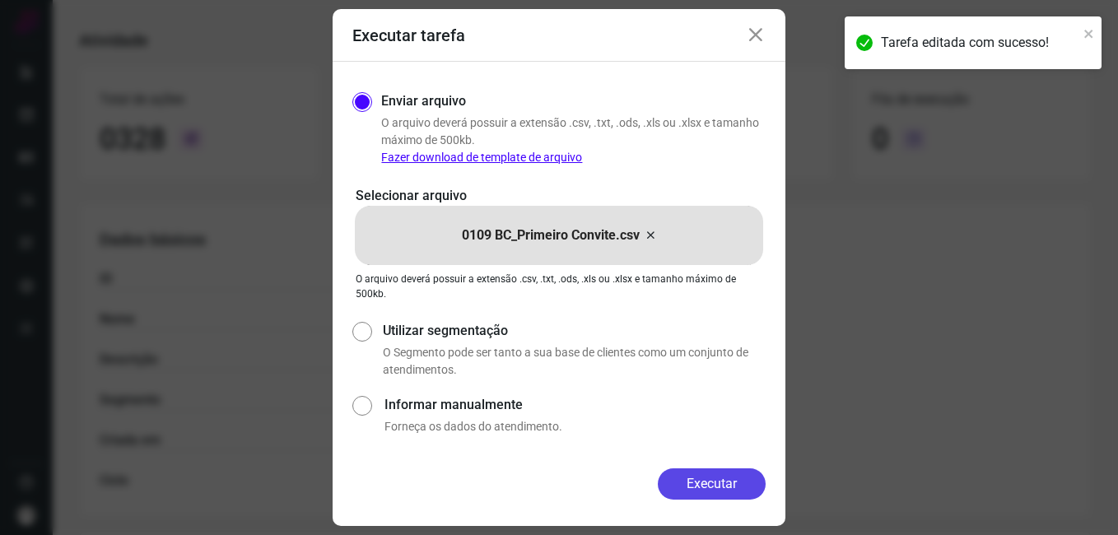
click at [665, 490] on button "Executar" at bounding box center [712, 483] width 108 height 31
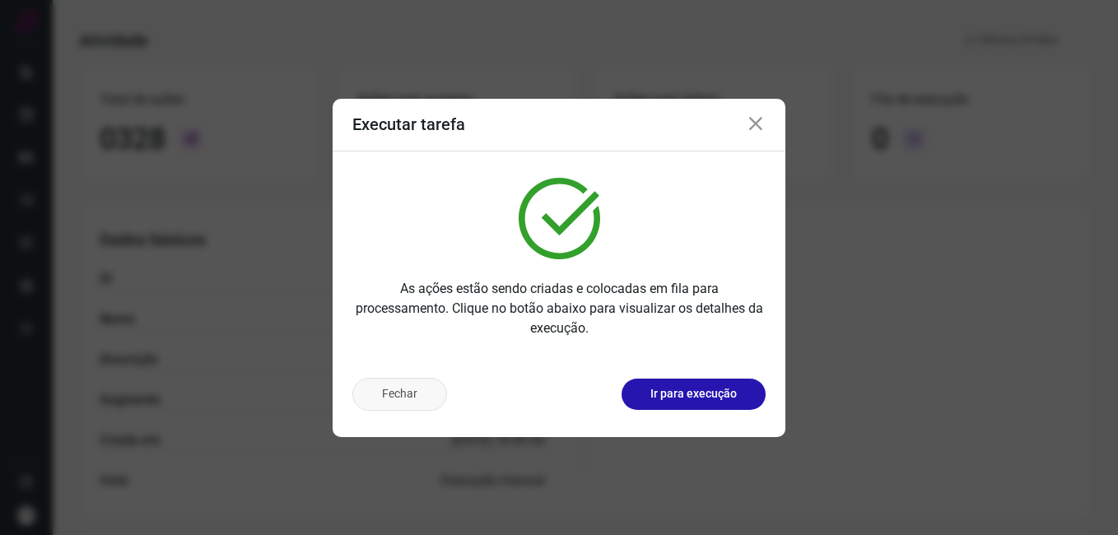
click at [417, 399] on button "Fechar" at bounding box center [399, 394] width 95 height 33
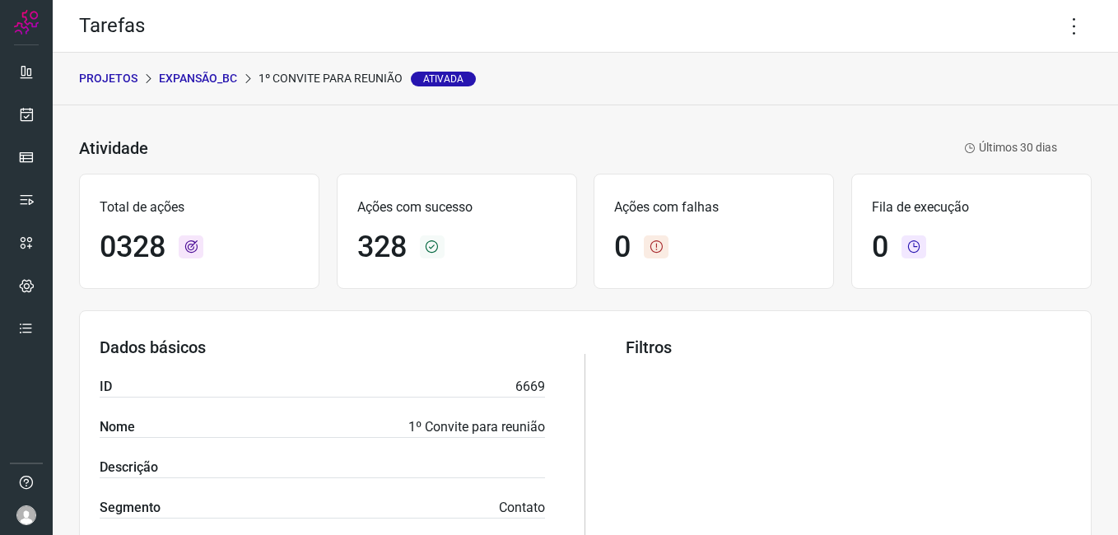
click at [217, 77] on p "Expansão_BC" at bounding box center [198, 78] width 78 height 17
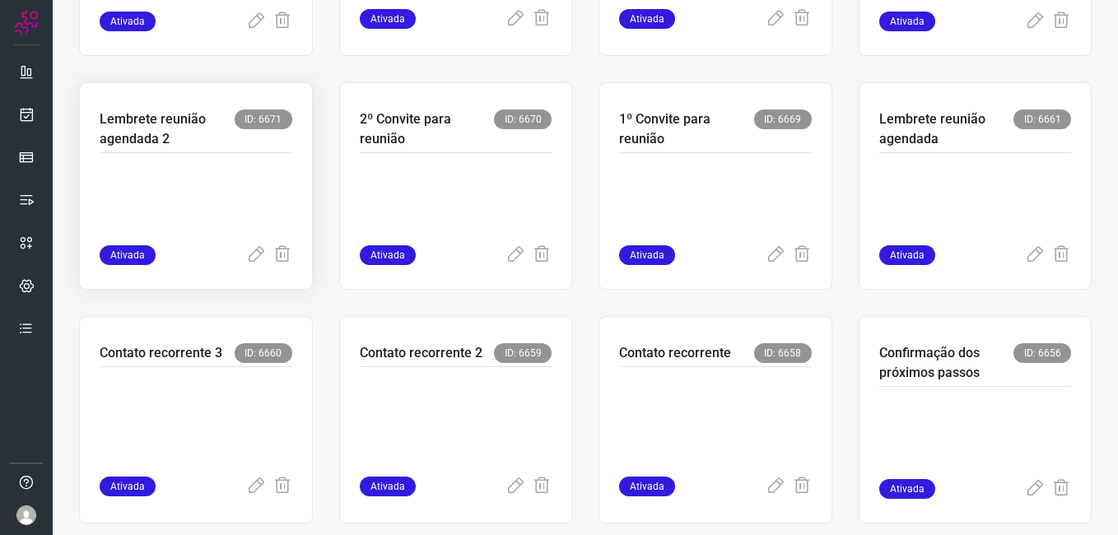
scroll to position [494, 0]
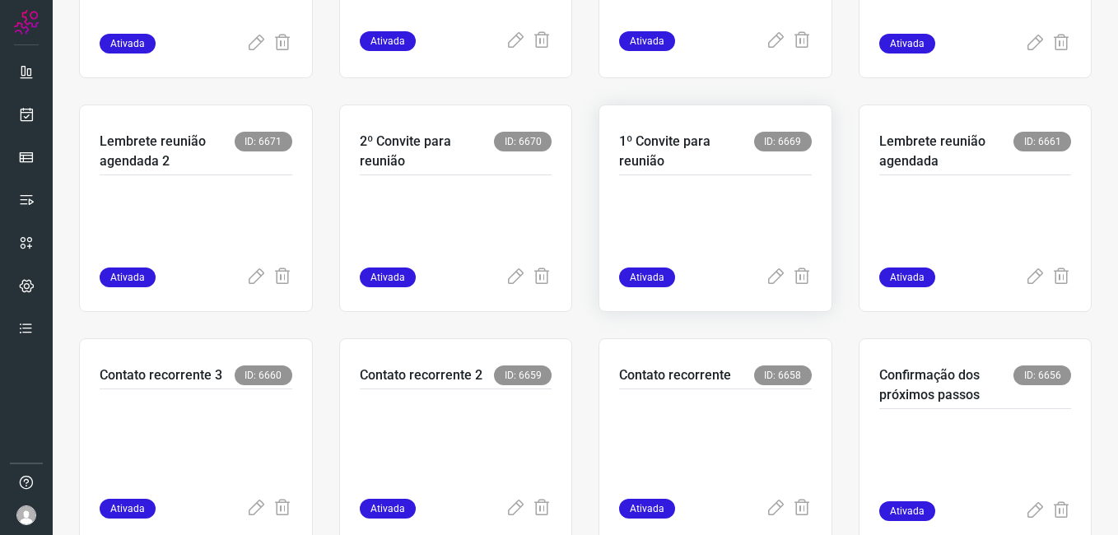
click at [640, 235] on p at bounding box center [715, 226] width 193 height 82
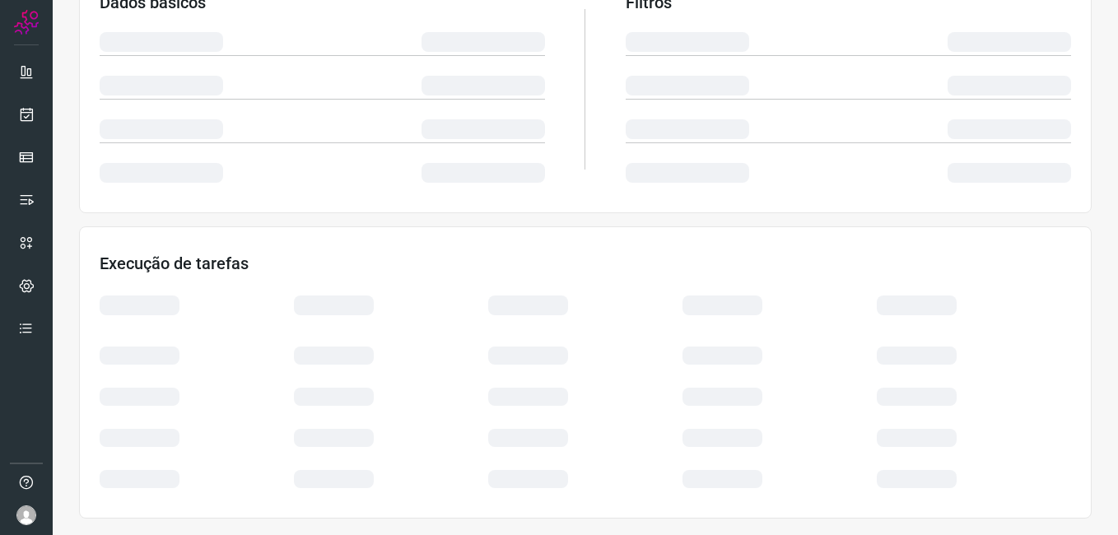
scroll to position [315, 0]
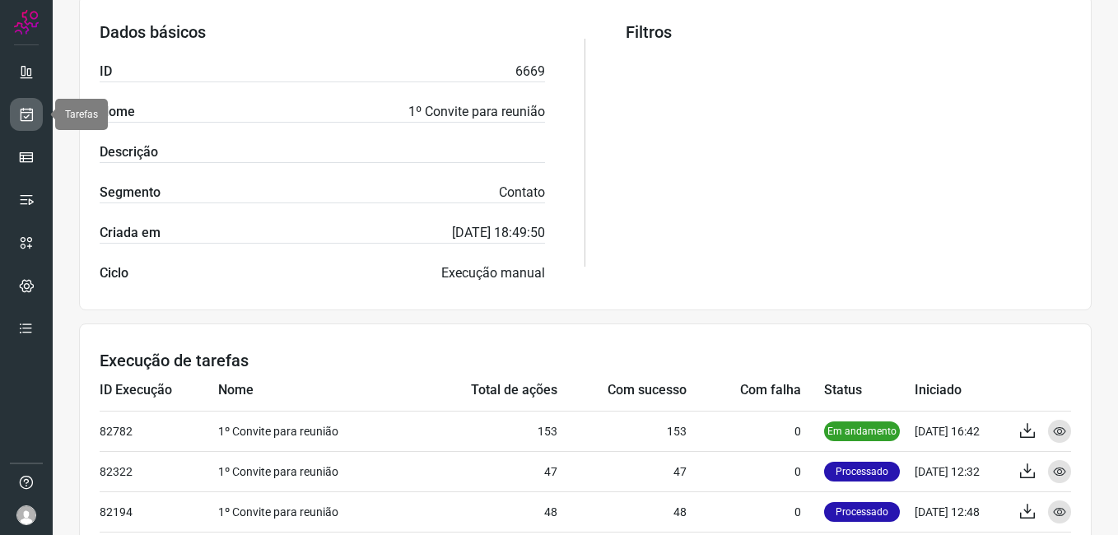
click at [28, 120] on icon at bounding box center [26, 114] width 17 height 16
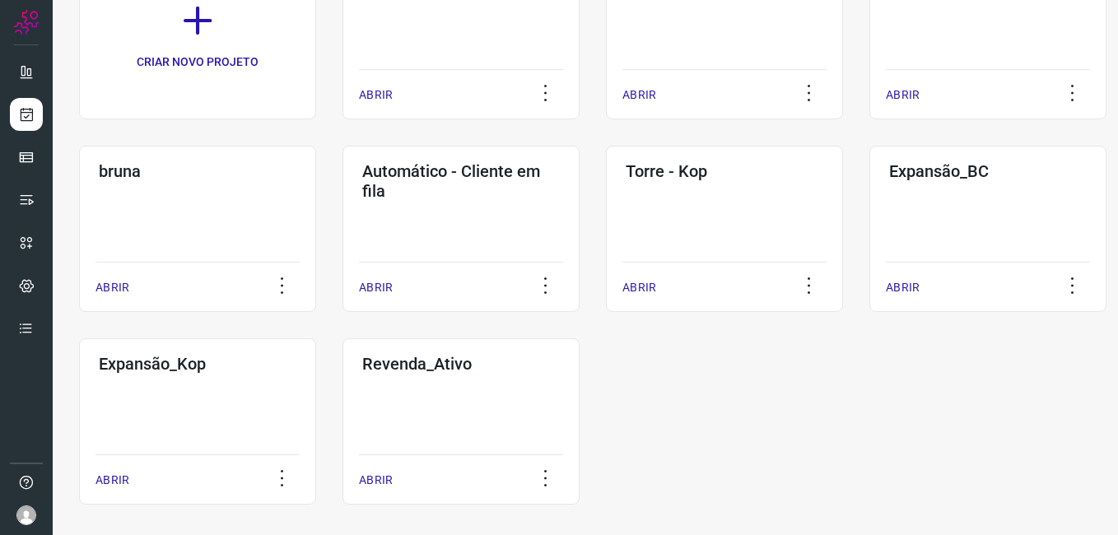
scroll to position [189, 0]
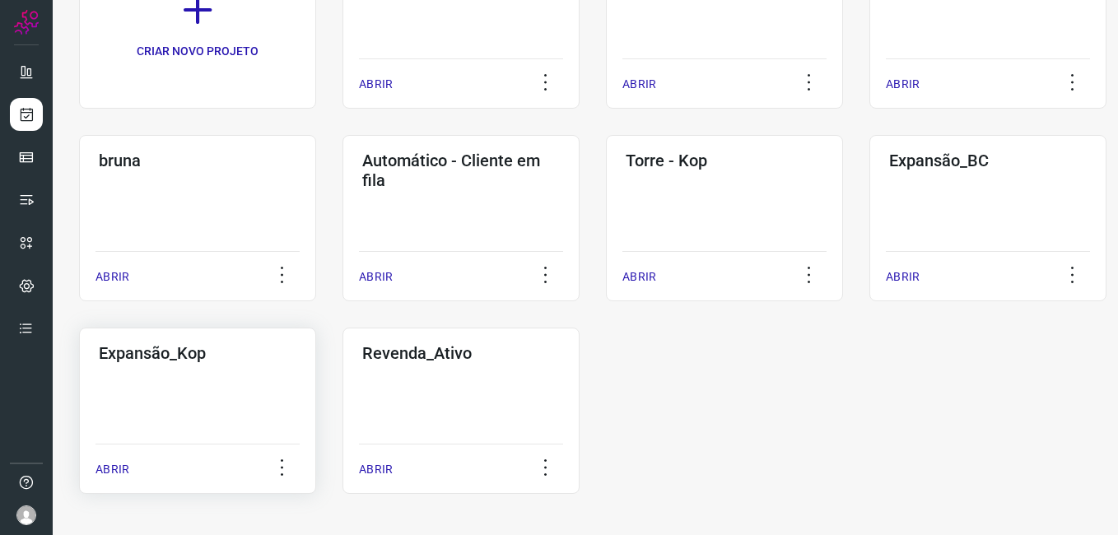
click at [342, 394] on div "Expansão_Kop ABRIR" at bounding box center [460, 411] width 237 height 166
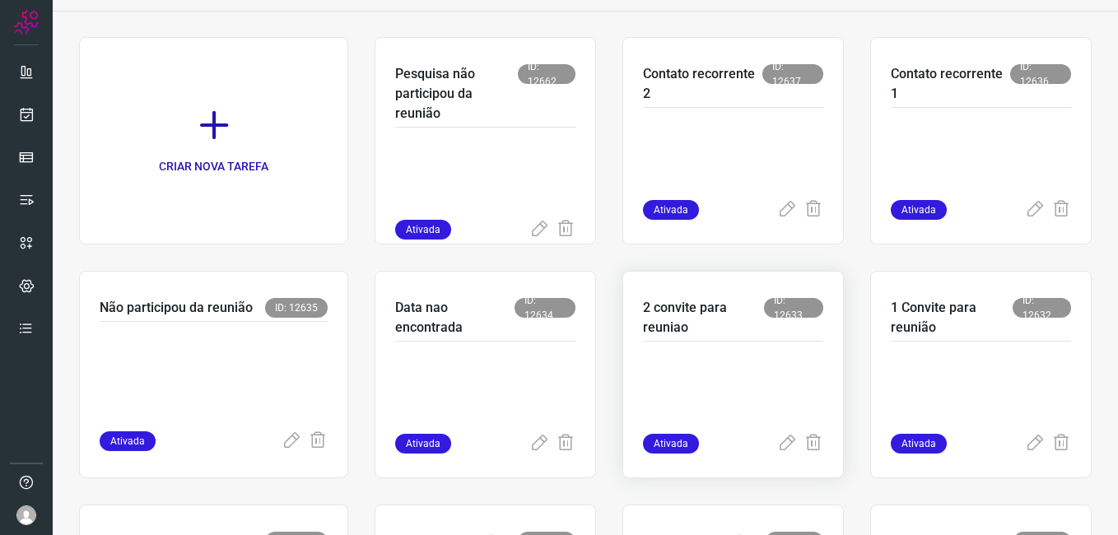
scroll to position [329, 0]
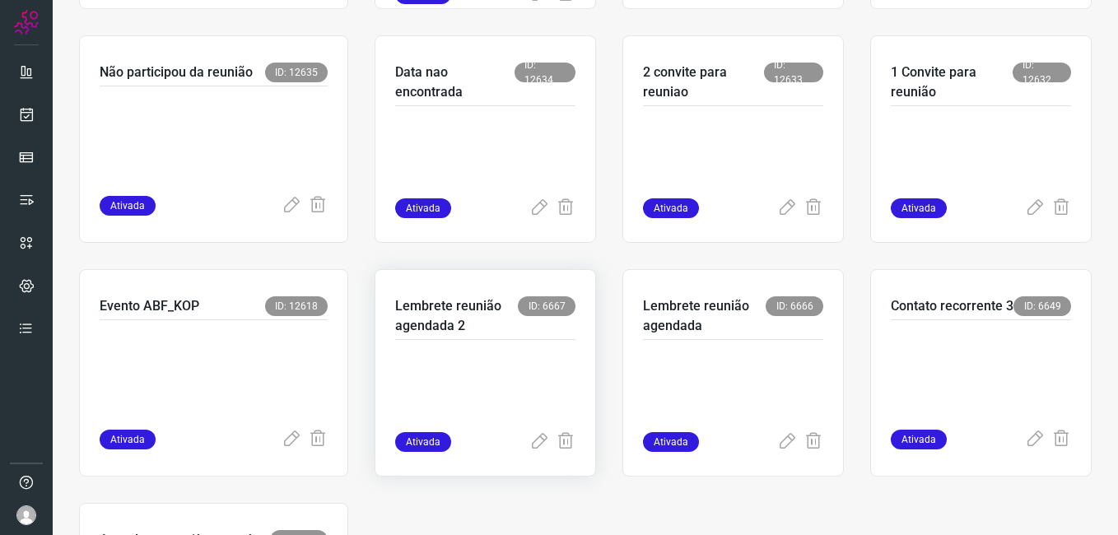
click at [473, 411] on p at bounding box center [485, 391] width 180 height 82
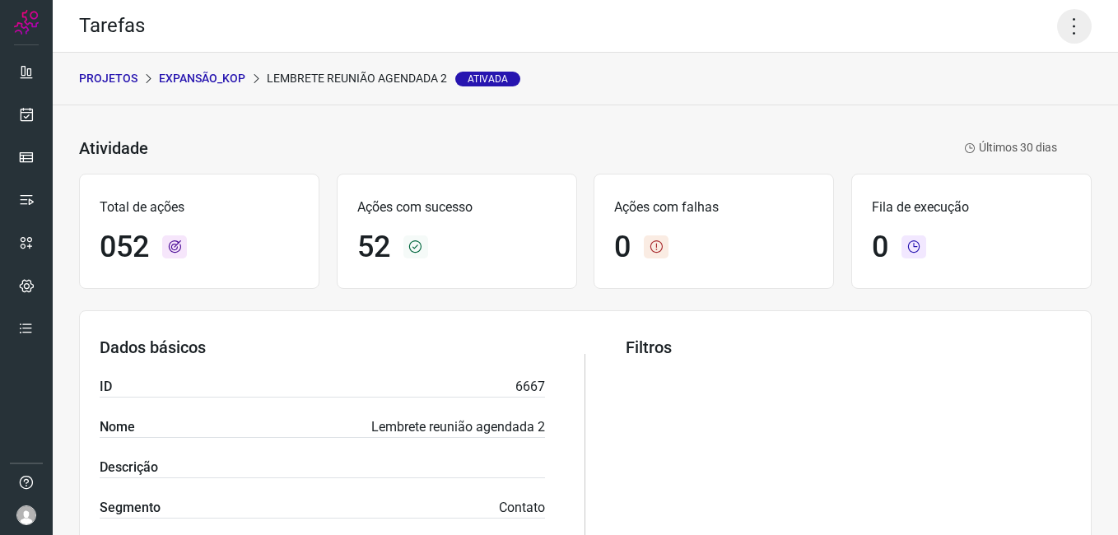
click at [1058, 30] on icon at bounding box center [1074, 26] width 35 height 35
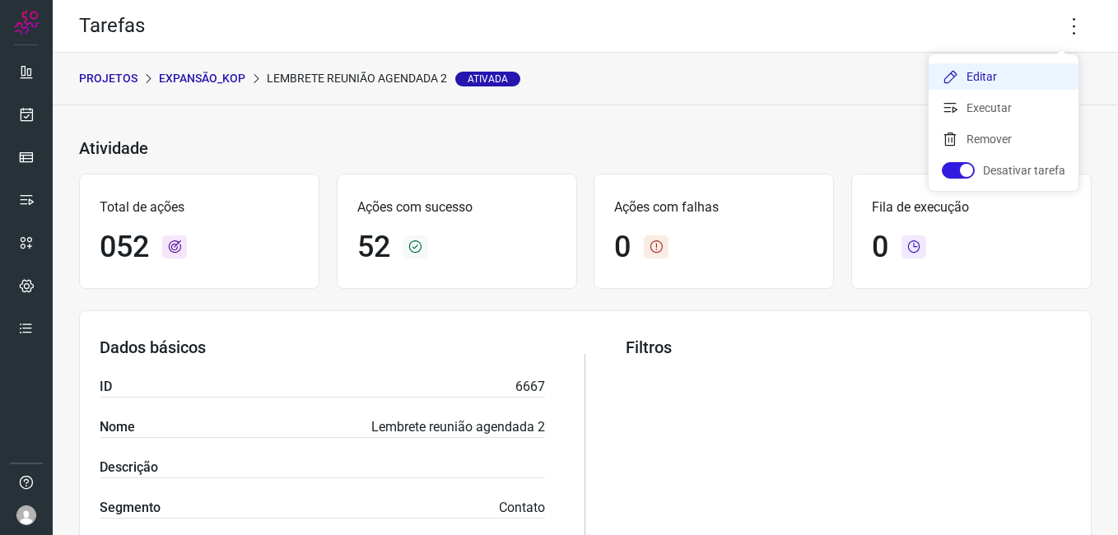
click at [1010, 75] on li "Editar" at bounding box center [1004, 76] width 150 height 26
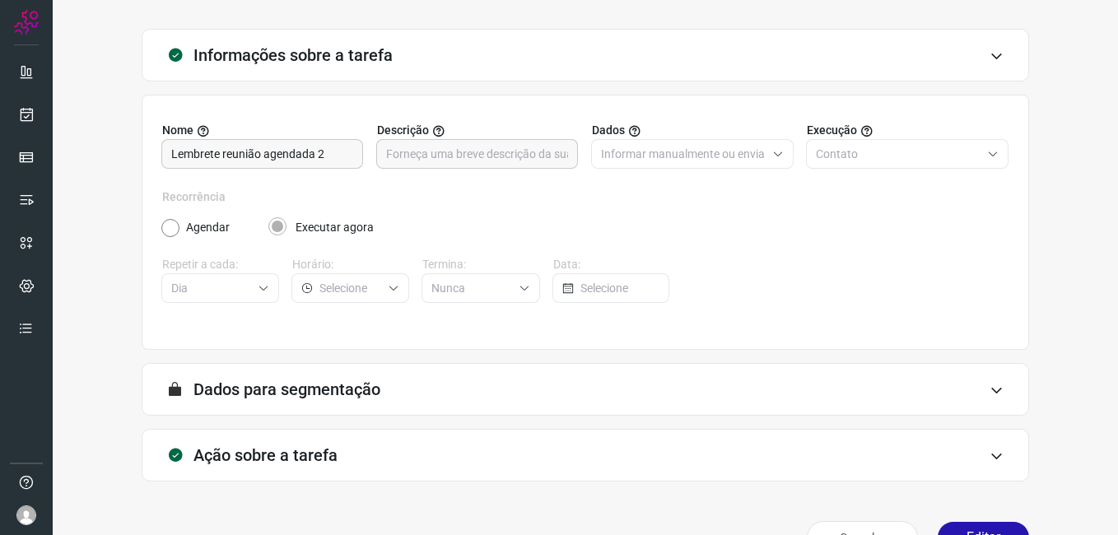
scroll to position [108, 0]
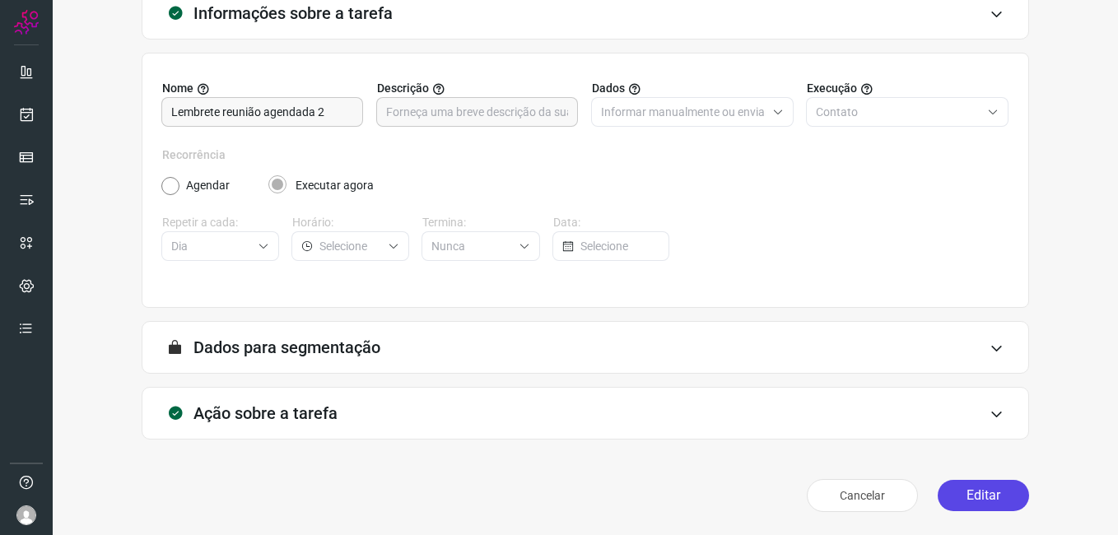
click at [946, 497] on button "Editar" at bounding box center [983, 495] width 91 height 31
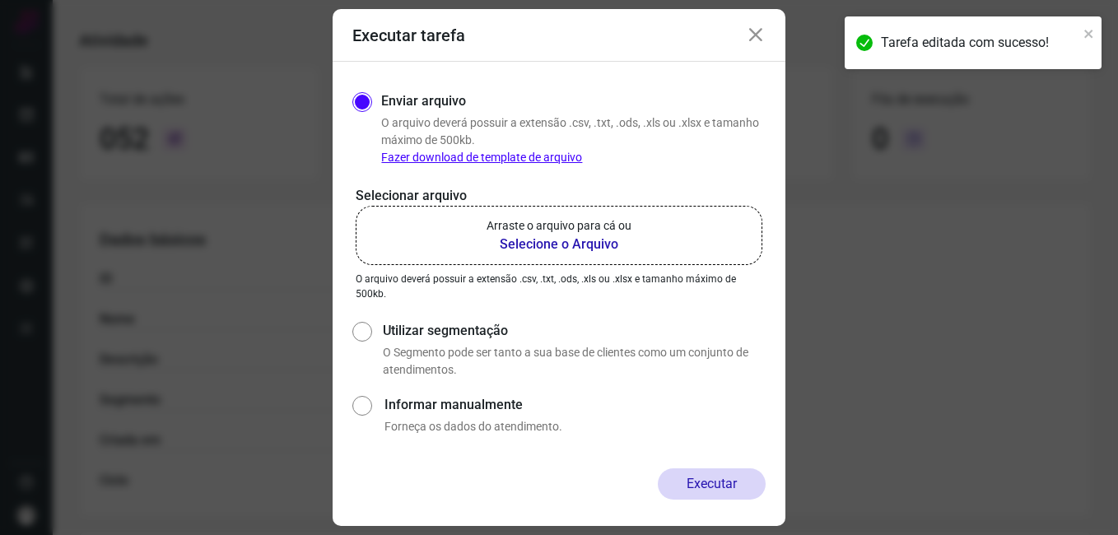
click at [518, 249] on b "Selecione o Arquivo" at bounding box center [559, 245] width 145 height 20
click at [0, 0] on input "Arraste o arquivo para cá ou Selecione o Arquivo" at bounding box center [0, 0] width 0 height 0
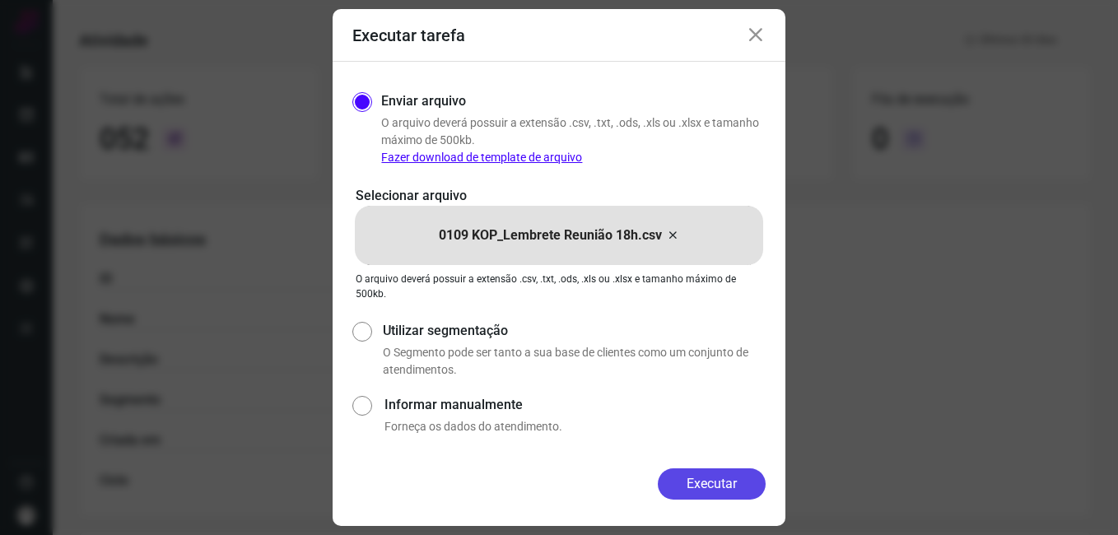
click at [687, 479] on button "Executar" at bounding box center [712, 483] width 108 height 31
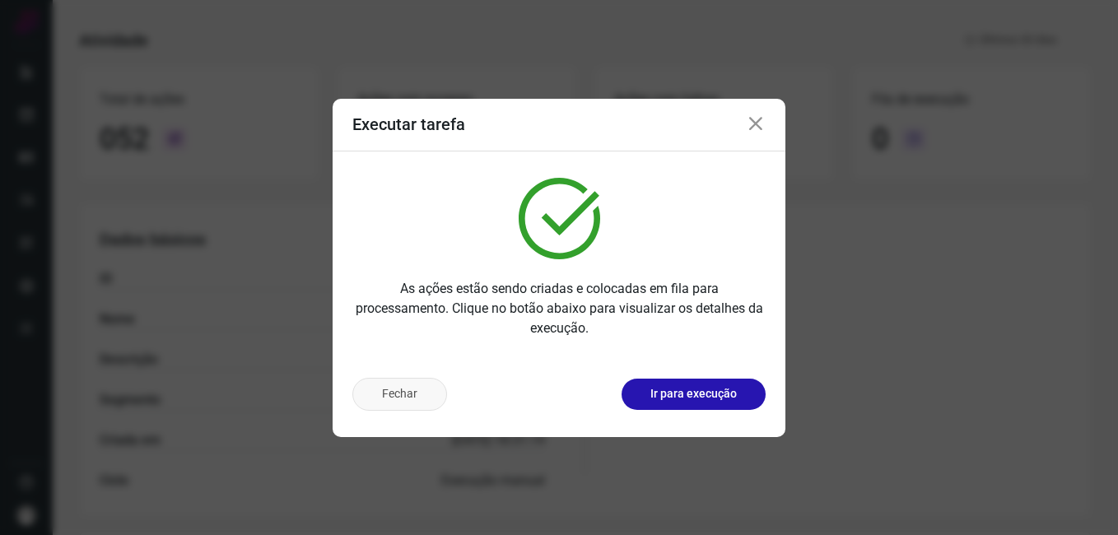
click at [395, 401] on button "Fechar" at bounding box center [399, 394] width 95 height 33
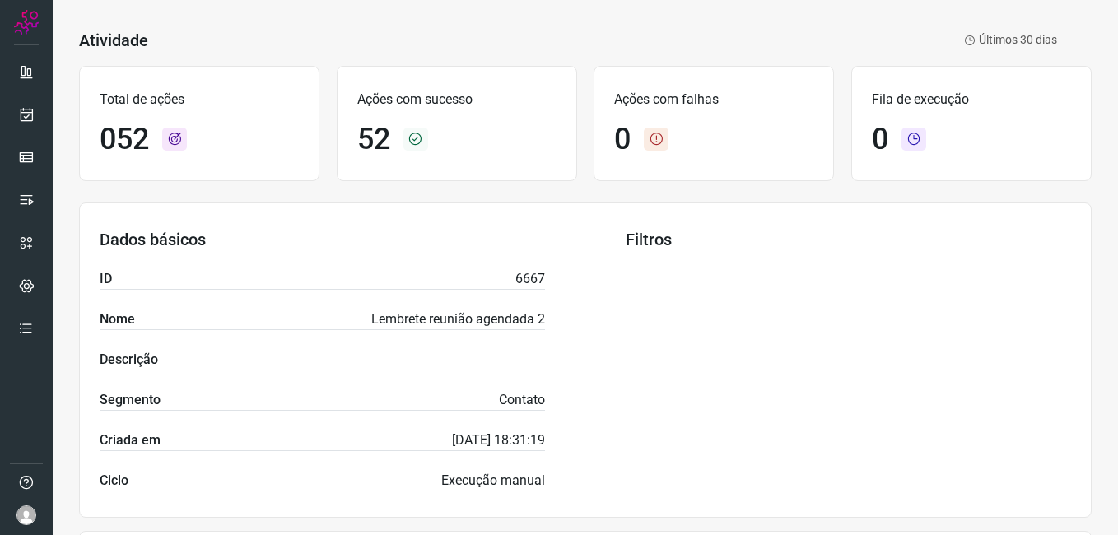
scroll to position [519, 0]
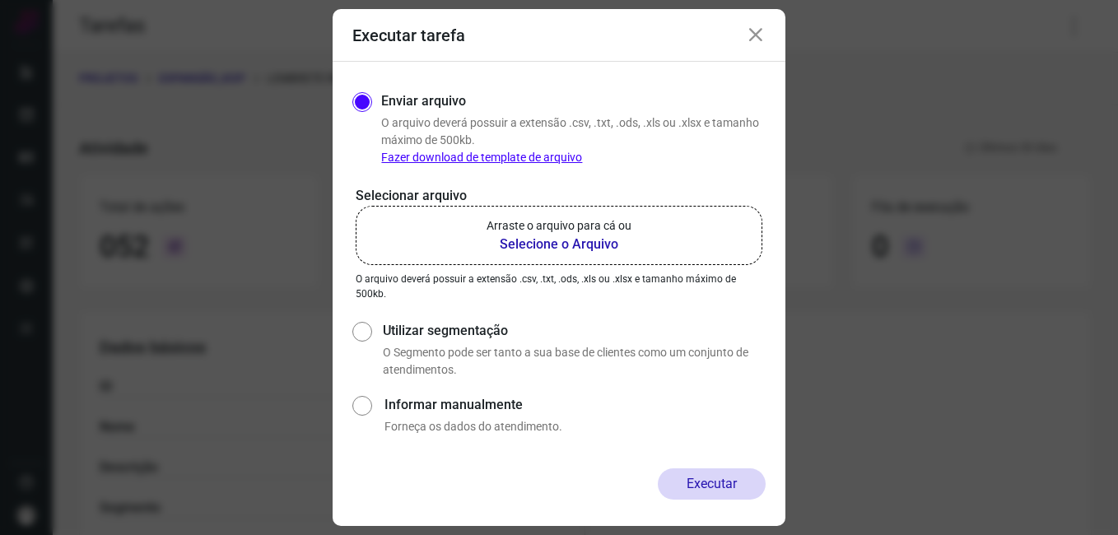
click at [753, 43] on icon at bounding box center [756, 36] width 20 height 20
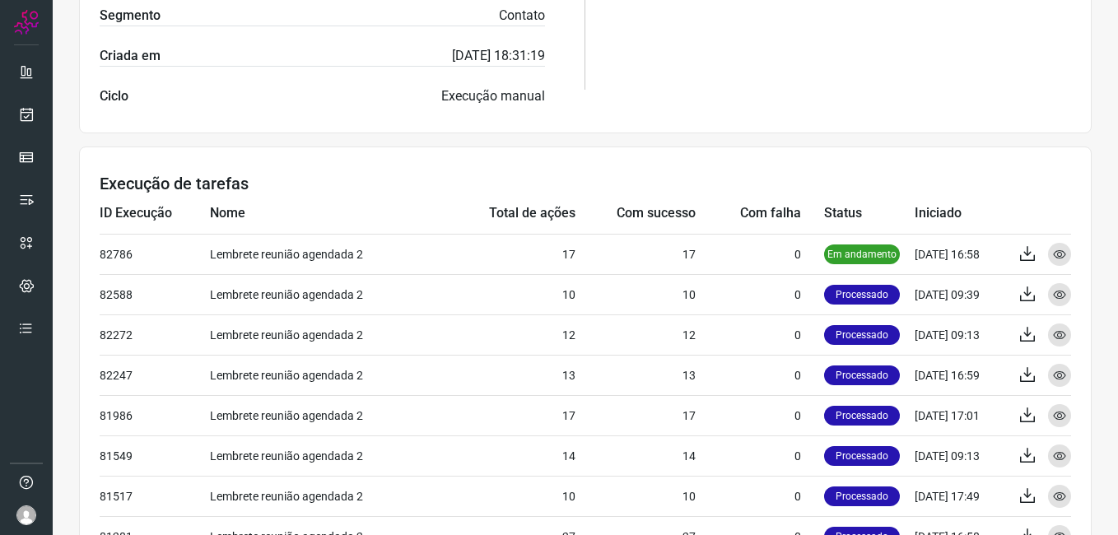
scroll to position [576, 0]
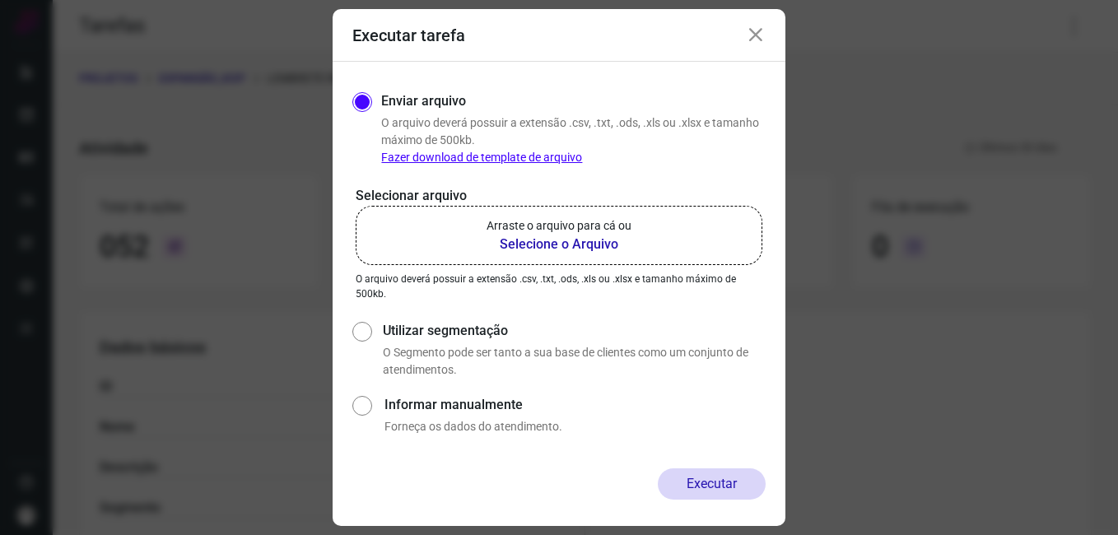
click at [761, 37] on icon at bounding box center [756, 36] width 20 height 20
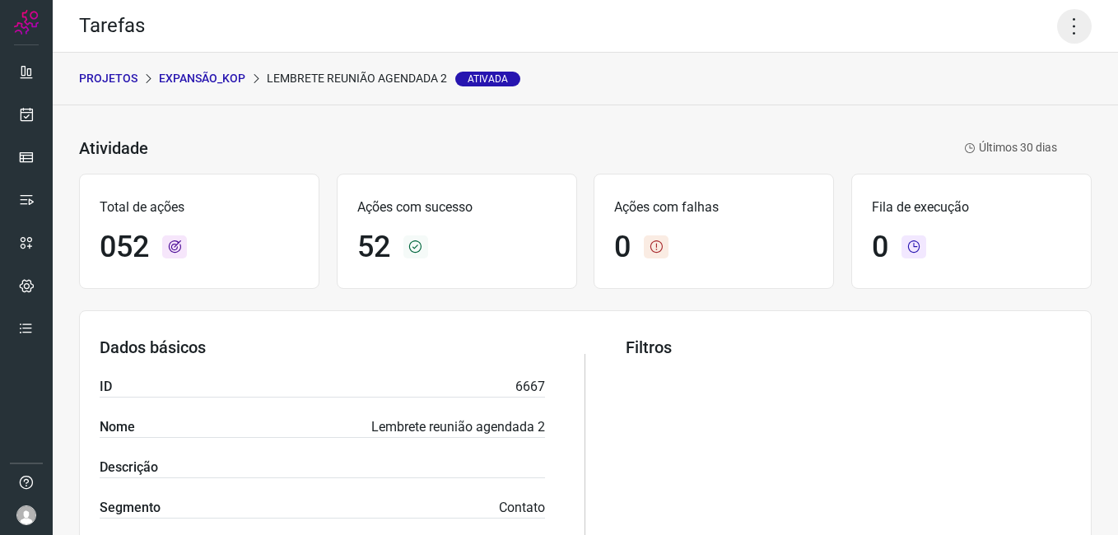
click at [1061, 27] on icon at bounding box center [1074, 26] width 35 height 35
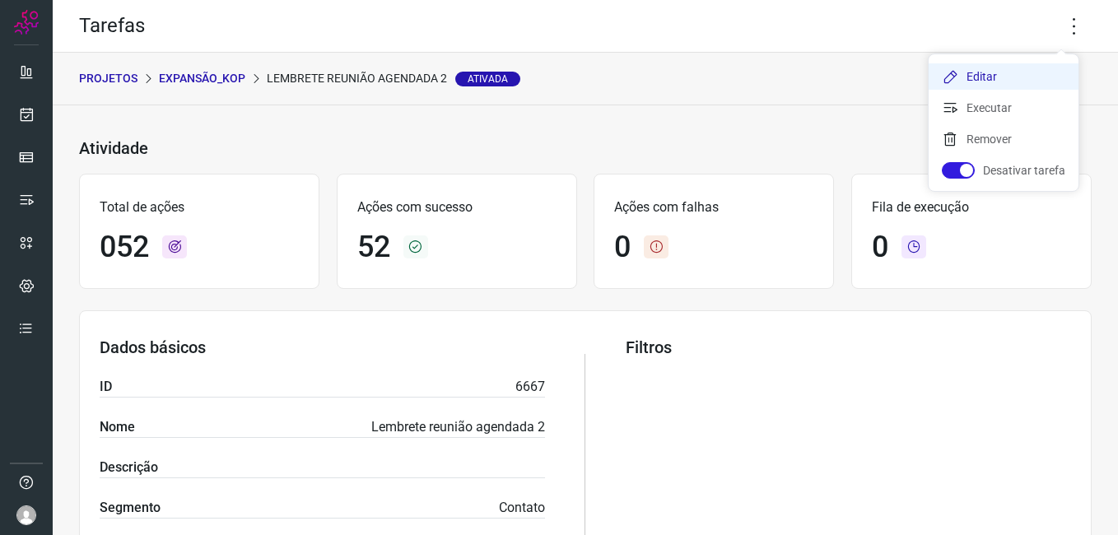
click at [994, 73] on li "Editar" at bounding box center [1004, 76] width 150 height 26
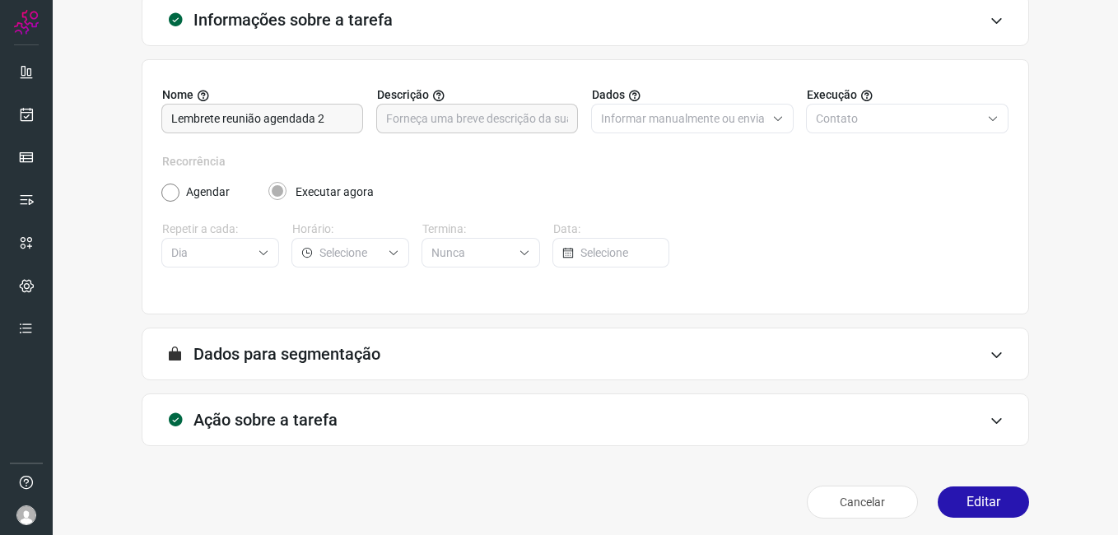
scroll to position [108, 0]
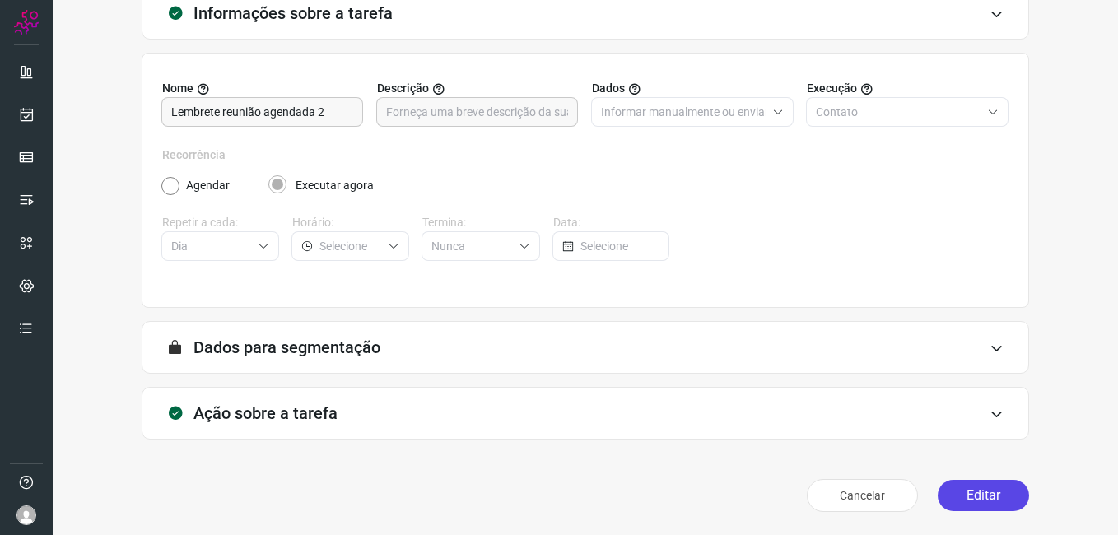
click at [982, 487] on button "Editar" at bounding box center [983, 495] width 91 height 31
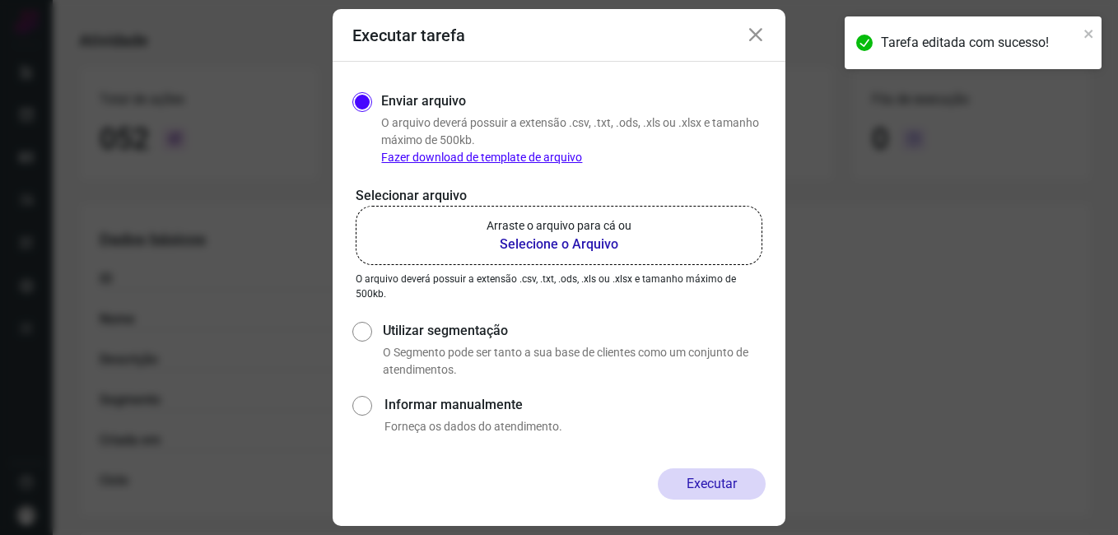
click at [584, 240] on b "Selecione o Arquivo" at bounding box center [559, 245] width 145 height 20
click at [0, 0] on input "Arraste o arquivo para cá ou Selecione o Arquivo" at bounding box center [0, 0] width 0 height 0
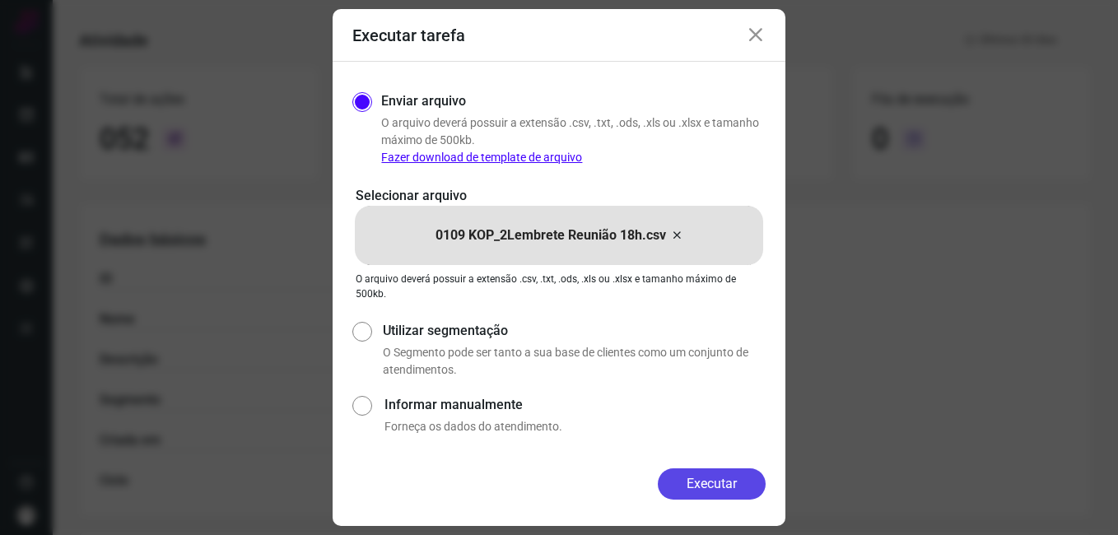
click at [673, 486] on button "Executar" at bounding box center [712, 483] width 108 height 31
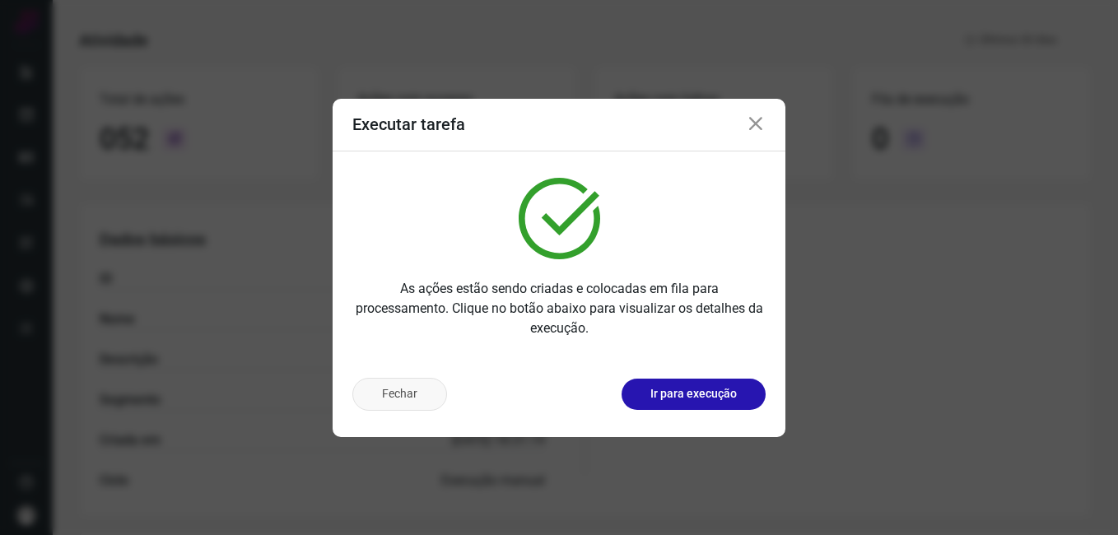
click at [416, 392] on button "Fechar" at bounding box center [399, 394] width 95 height 33
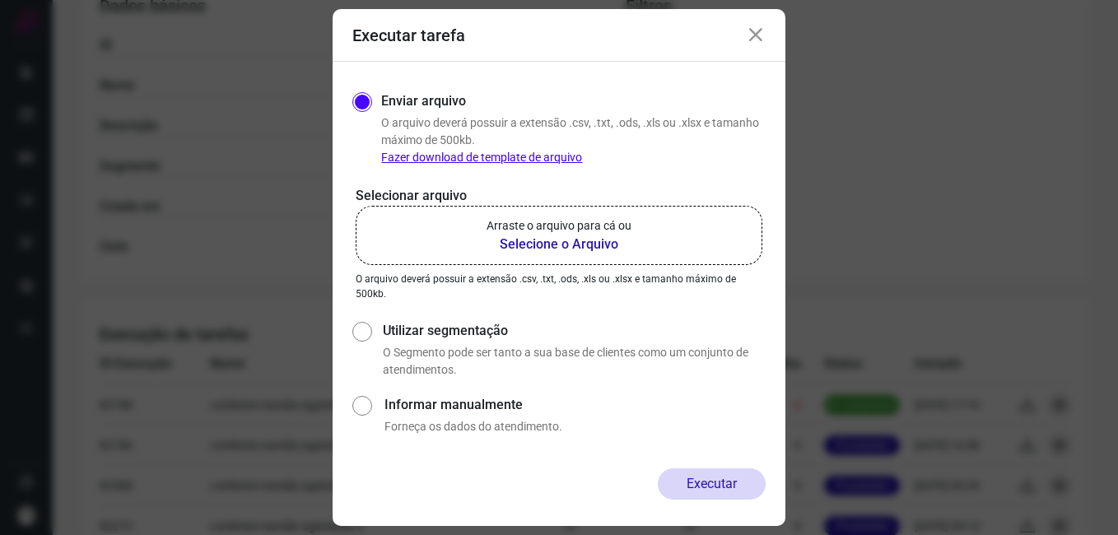
scroll to position [345, 0]
click at [757, 36] on icon at bounding box center [756, 36] width 20 height 20
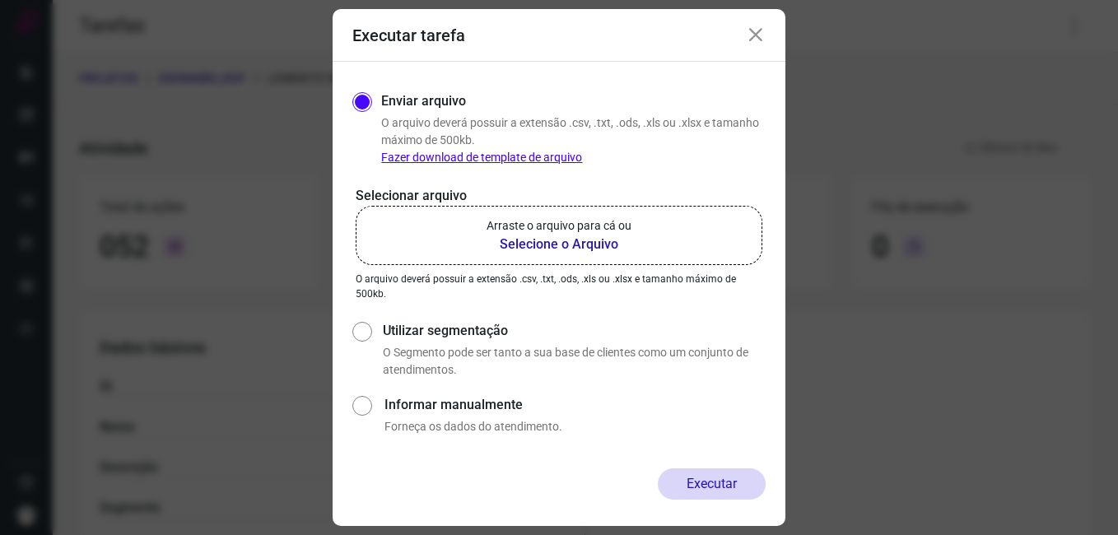
click at [752, 39] on icon at bounding box center [756, 36] width 20 height 20
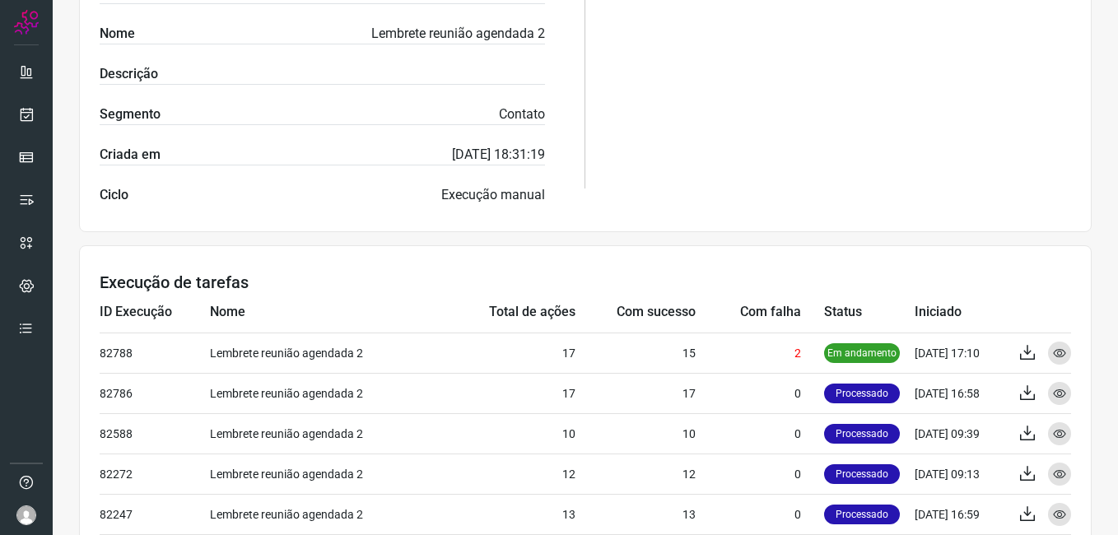
scroll to position [494, 0]
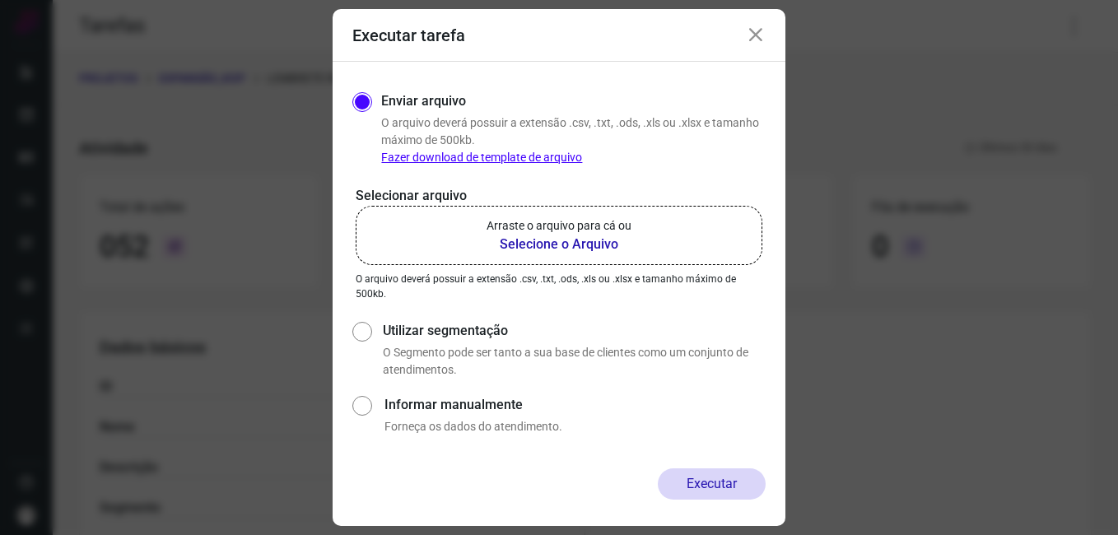
click at [765, 26] on icon at bounding box center [756, 36] width 20 height 20
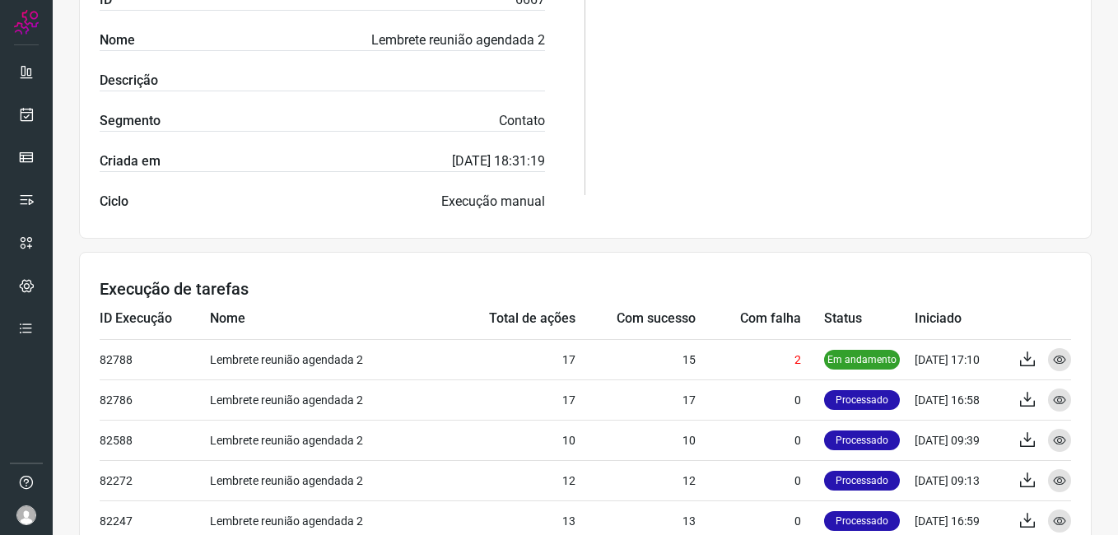
scroll to position [412, 0]
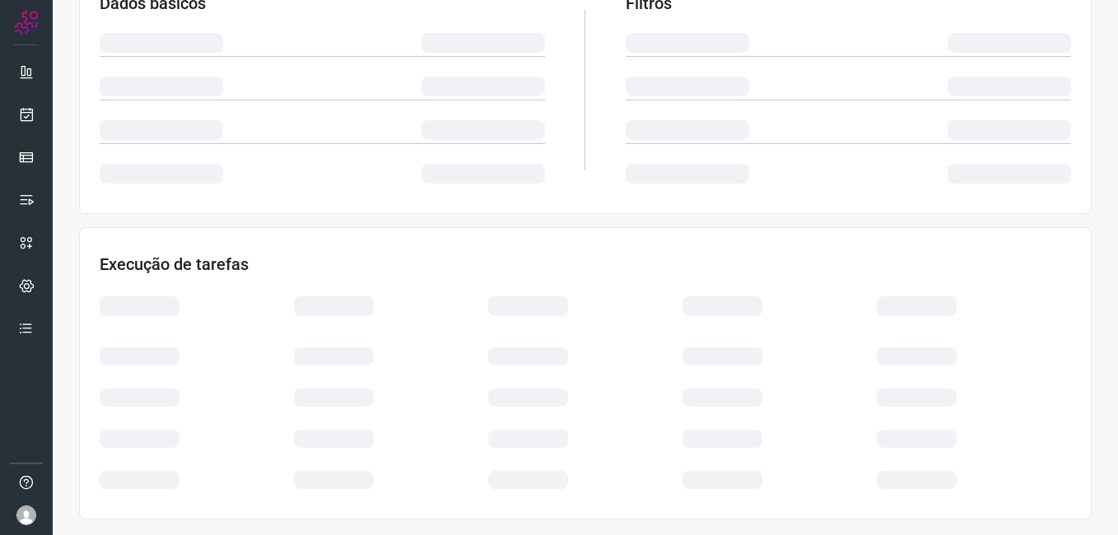
scroll to position [345, 0]
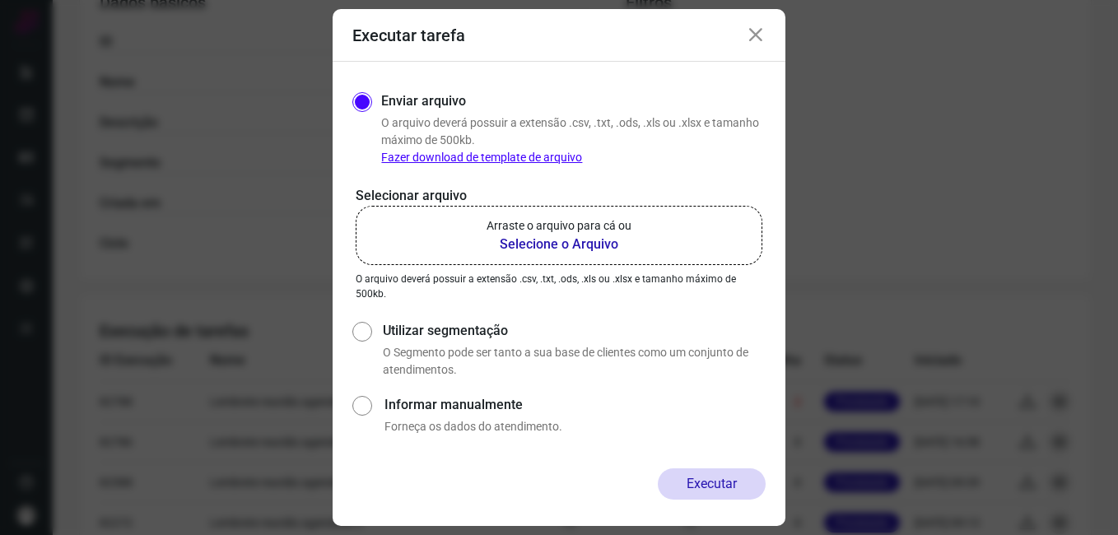
click at [759, 26] on icon at bounding box center [756, 36] width 20 height 20
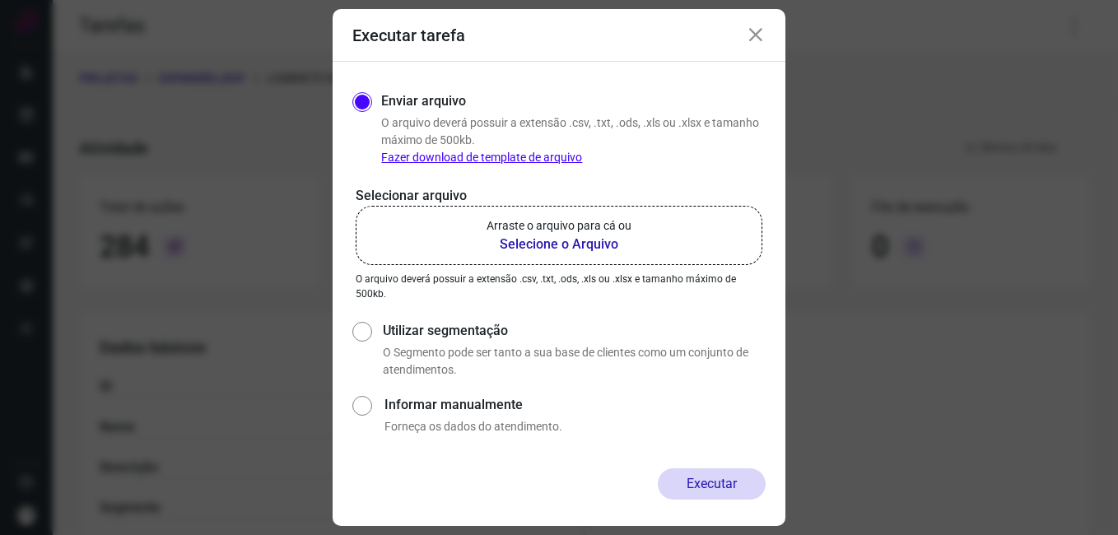
click at [754, 37] on icon at bounding box center [756, 36] width 20 height 20
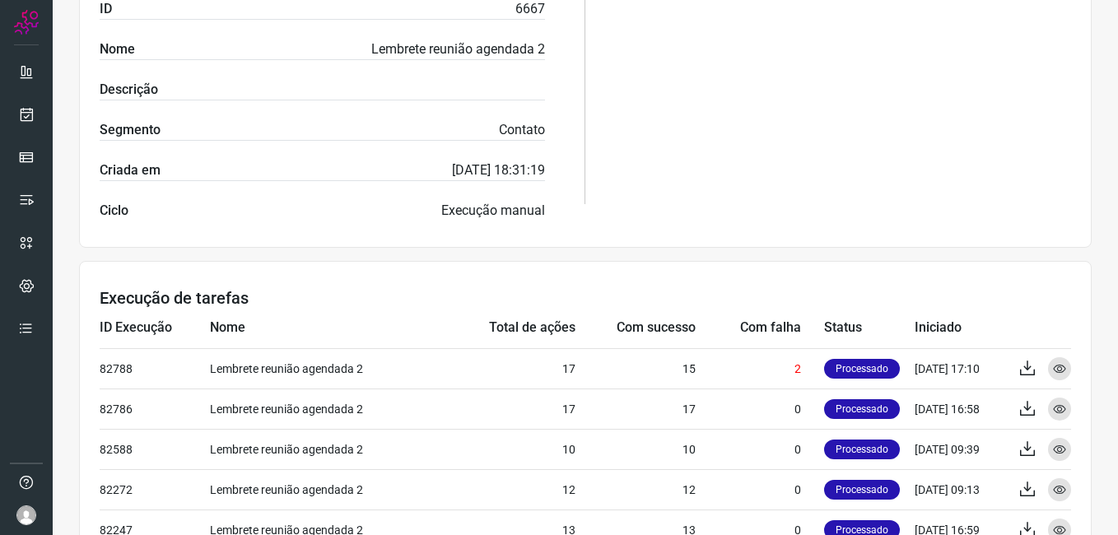
scroll to position [412, 0]
